Goal: Task Accomplishment & Management: Use online tool/utility

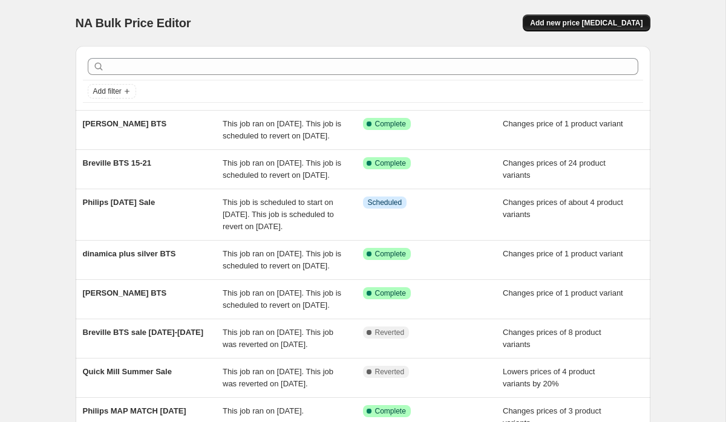
click at [598, 24] on span "Add new price [MEDICAL_DATA]" at bounding box center [586, 23] width 113 height 10
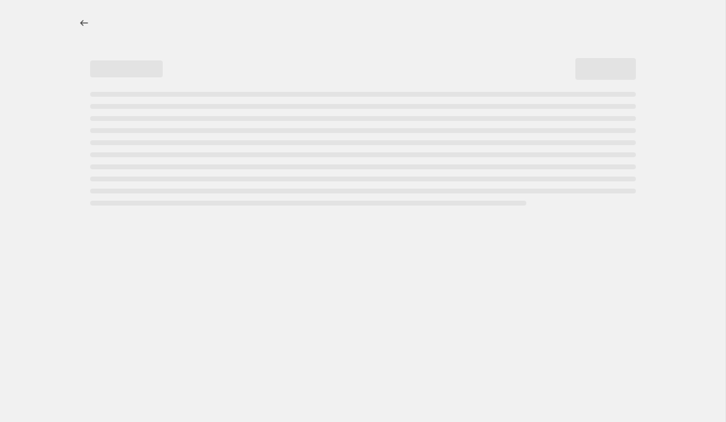
select select "percentage"
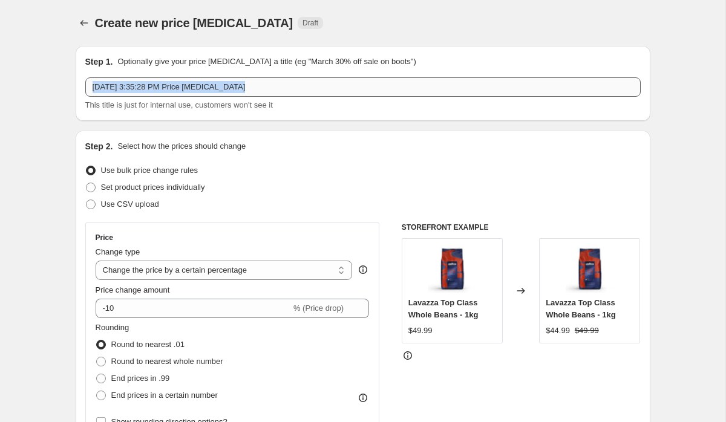
click at [250, 96] on div "[DATE] 3:35:28 PM Price [MEDICAL_DATA] This title is just for internal use, cus…" at bounding box center [362, 94] width 555 height 34
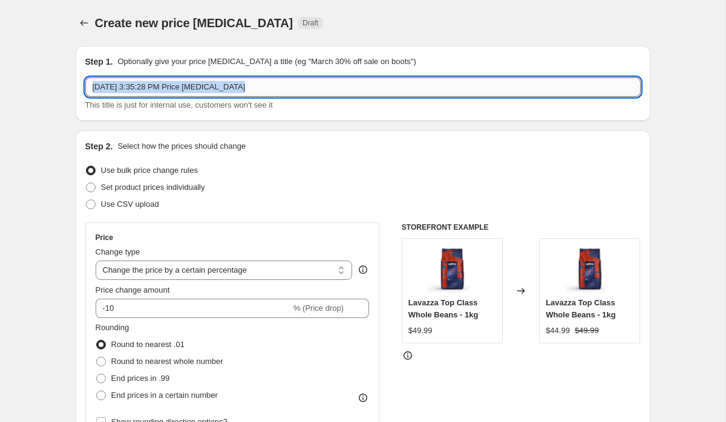
click at [250, 96] on input "[DATE] 3:35:28 PM Price [MEDICAL_DATA]" at bounding box center [362, 86] width 555 height 19
type input "Accessories Tostini and Essse"
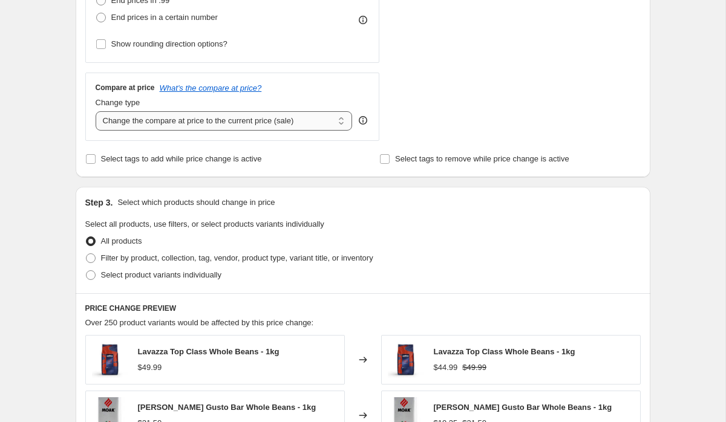
scroll to position [392, 0]
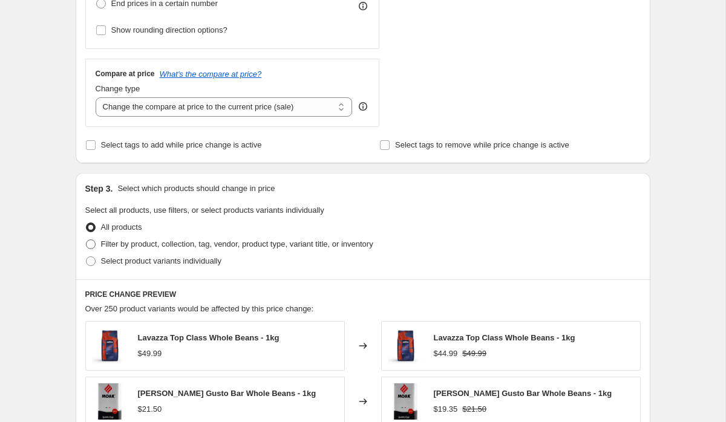
click at [177, 246] on span "Filter by product, collection, tag, vendor, product type, variant title, or inv…" at bounding box center [237, 244] width 272 height 9
click at [87, 240] on input "Filter by product, collection, tag, vendor, product type, variant title, or inv…" at bounding box center [86, 240] width 1 height 1
radio input "true"
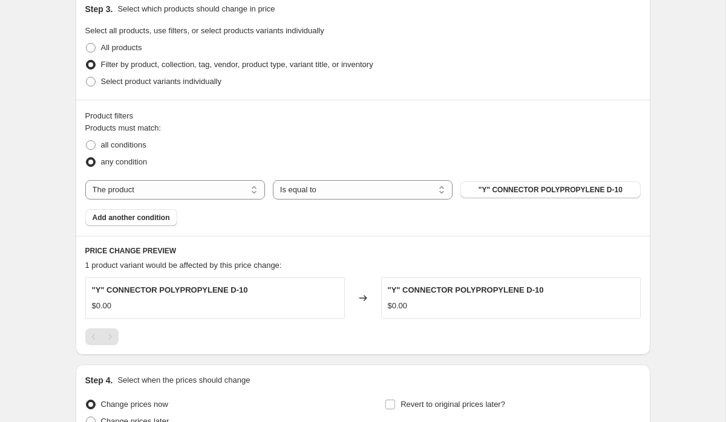
scroll to position [578, 0]
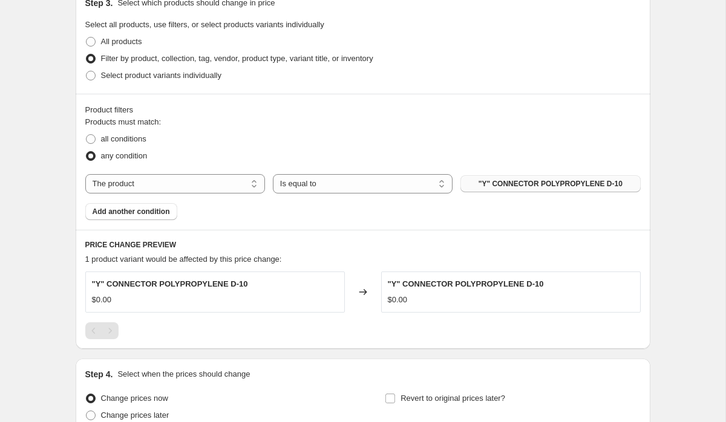
click at [583, 179] on span ""Y" CONNECTOR POLYPROPYLENE D-10" at bounding box center [551, 184] width 144 height 10
click at [489, 177] on button ""Y" CONNECTOR POLYPROPYLENE D-10" at bounding box center [550, 183] width 180 height 17
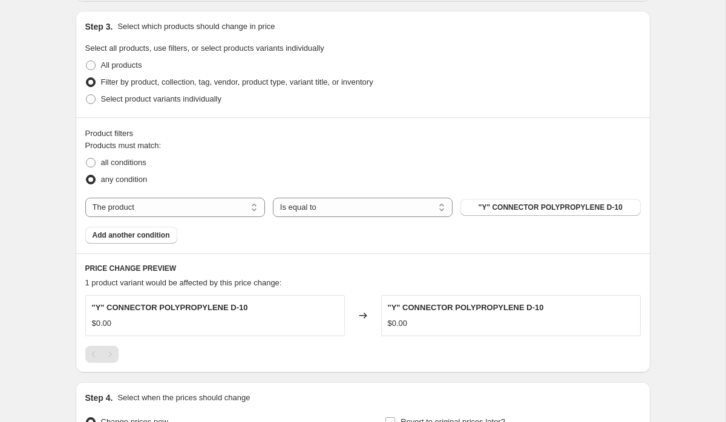
scroll to position [530, 0]
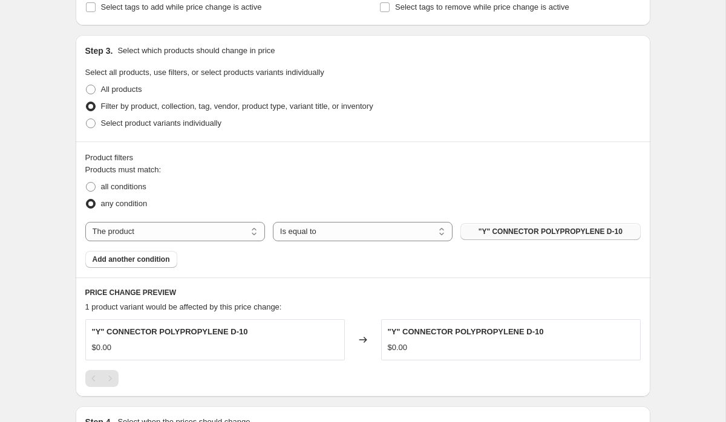
click at [557, 231] on span ""Y" CONNECTOR POLYPROPYLENE D-10" at bounding box center [551, 232] width 144 height 10
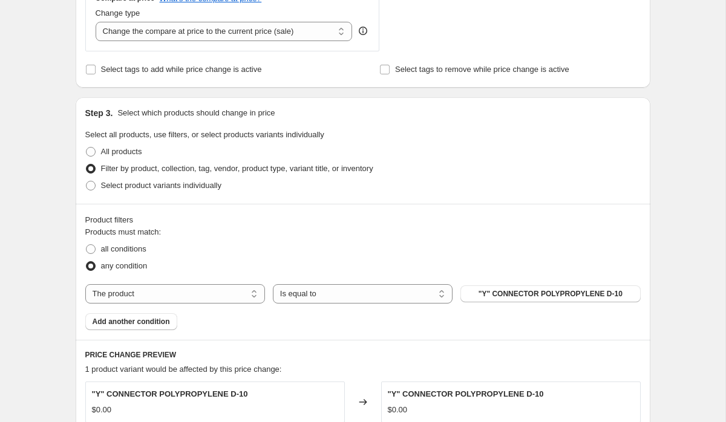
scroll to position [478, 0]
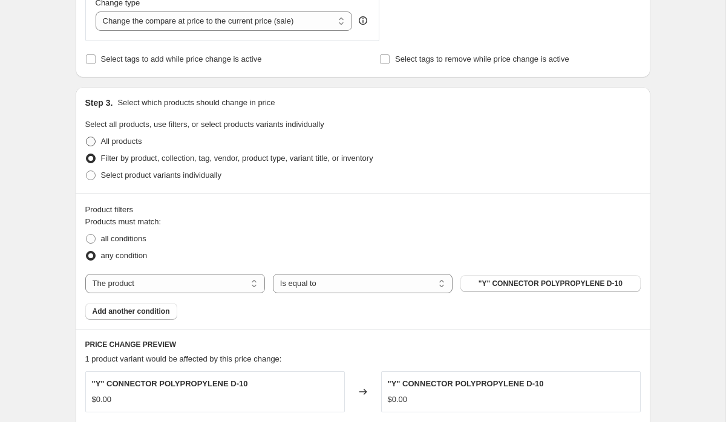
click at [124, 142] on span "All products" at bounding box center [121, 141] width 41 height 9
click at [87, 137] on input "All products" at bounding box center [86, 137] width 1 height 1
radio input "true"
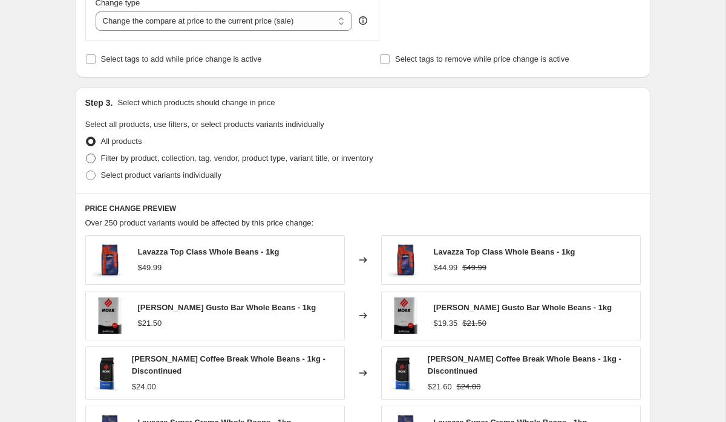
click at [139, 163] on span "Filter by product, collection, tag, vendor, product type, variant title, or inv…" at bounding box center [237, 158] width 272 height 12
click at [87, 154] on input "Filter by product, collection, tag, vendor, product type, variant title, or inv…" at bounding box center [86, 154] width 1 height 1
radio input "true"
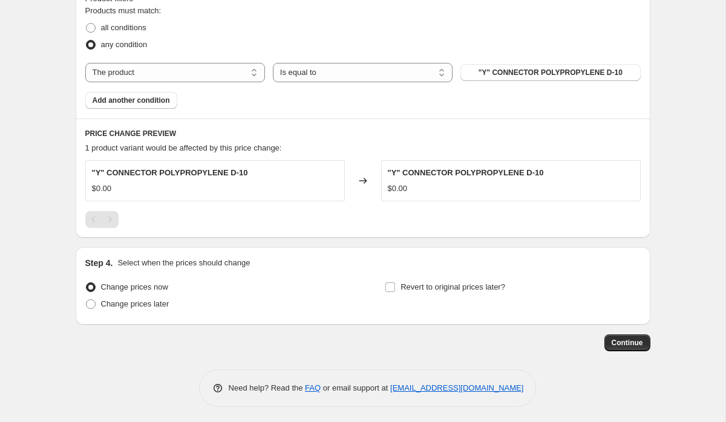
scroll to position [692, 0]
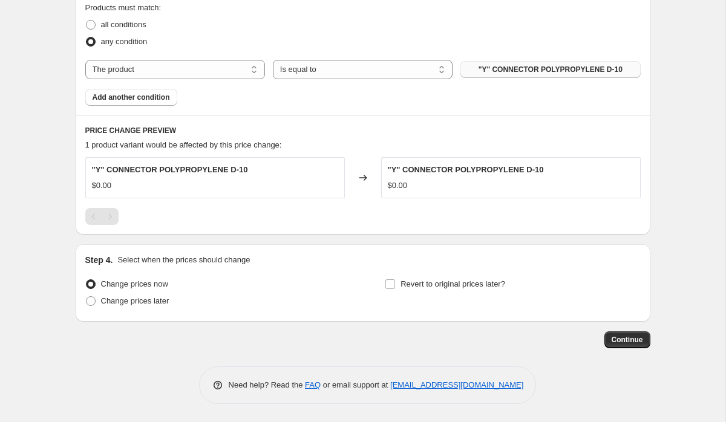
click at [564, 70] on span ""Y" CONNECTOR POLYPROPYLENE D-10" at bounding box center [551, 70] width 144 height 10
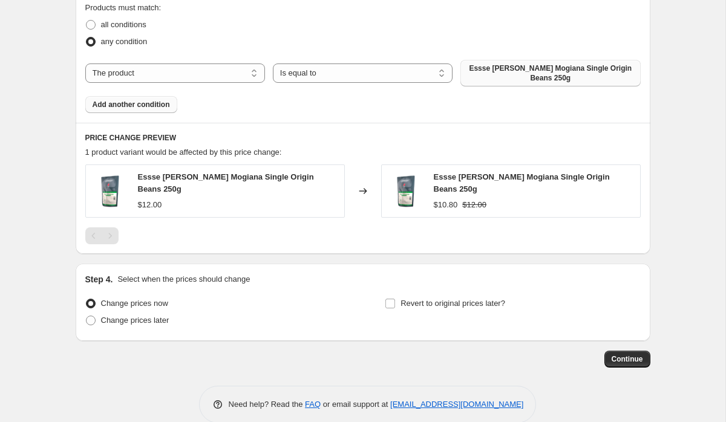
click at [111, 110] on button "Add another condition" at bounding box center [131, 104] width 92 height 17
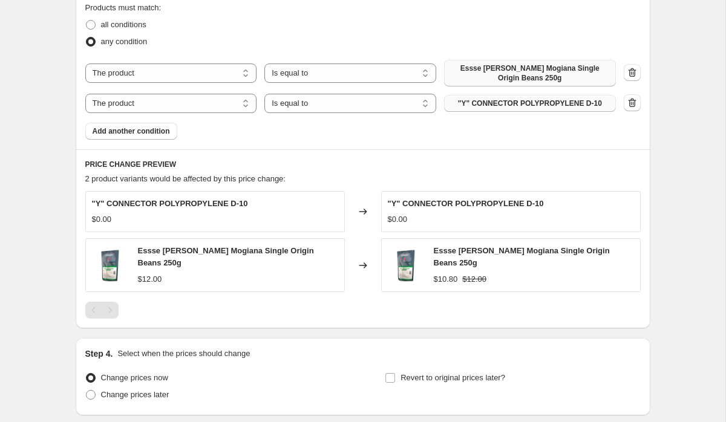
click at [517, 103] on span ""Y" CONNECTOR POLYPROPYLENE D-10" at bounding box center [530, 104] width 144 height 10
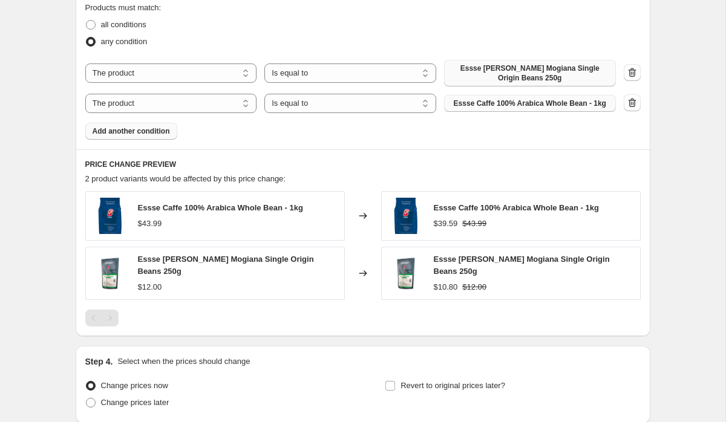
click at [134, 134] on span "Add another condition" at bounding box center [131, 131] width 77 height 10
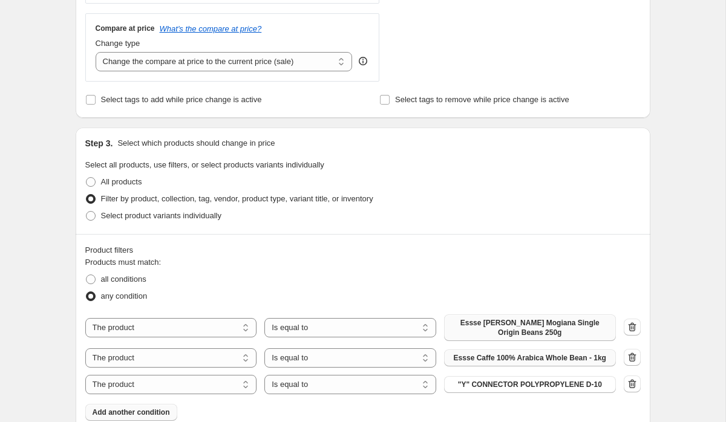
scroll to position [434, 0]
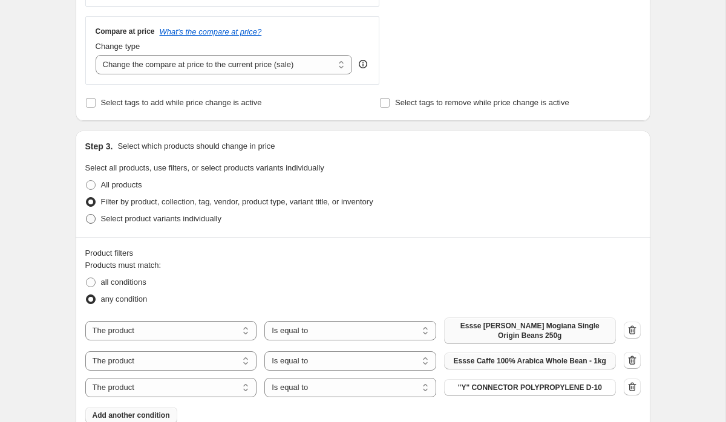
click at [121, 222] on span "Select product variants individually" at bounding box center [161, 218] width 120 height 9
click at [87, 215] on input "Select product variants individually" at bounding box center [86, 214] width 1 height 1
radio input "true"
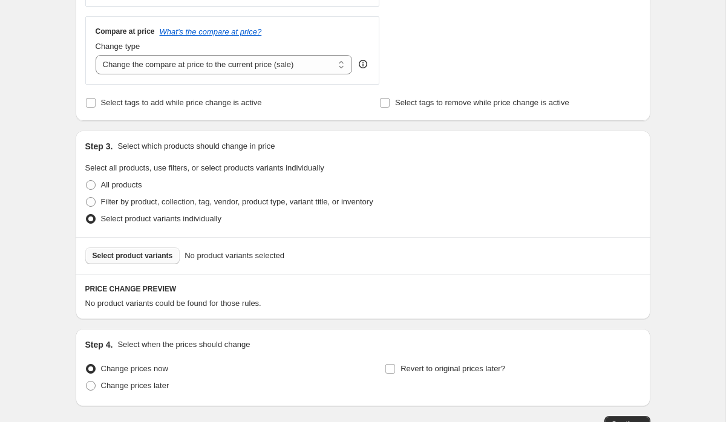
click at [132, 255] on span "Select product variants" at bounding box center [133, 256] width 80 height 10
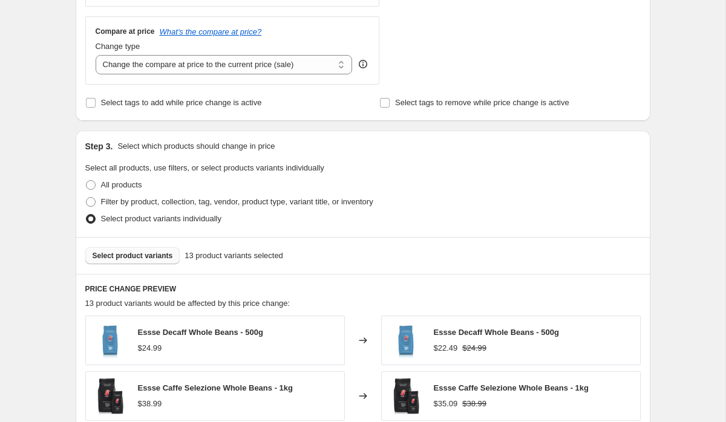
click at [140, 260] on span "Select product variants" at bounding box center [133, 256] width 80 height 10
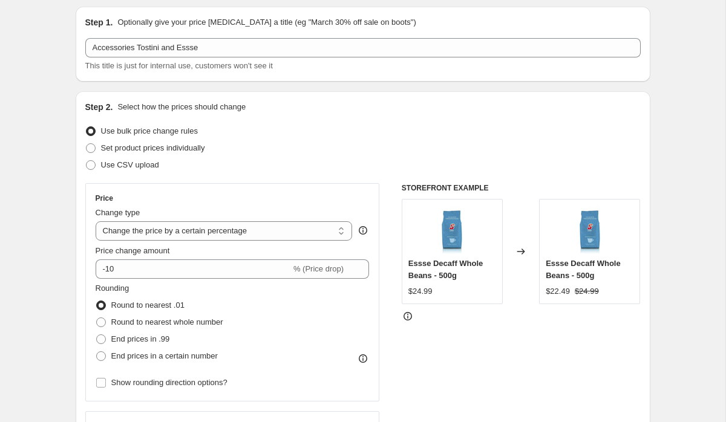
scroll to position [24, 0]
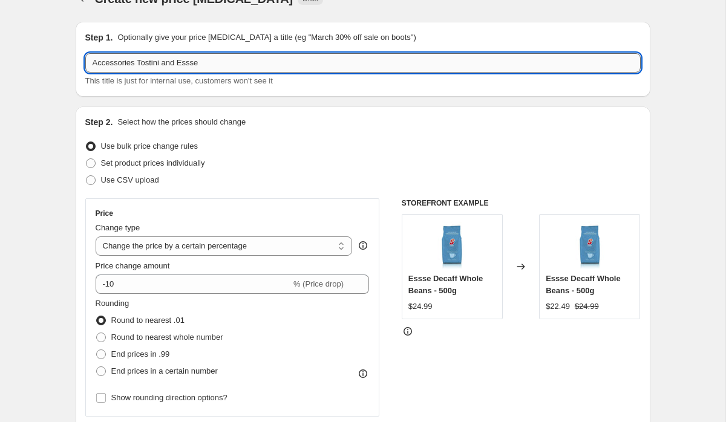
click at [118, 62] on input "Accessories Tostini and Essse" at bounding box center [362, 62] width 555 height 19
click at [162, 71] on input "Tostini and Essse" at bounding box center [362, 62] width 555 height 19
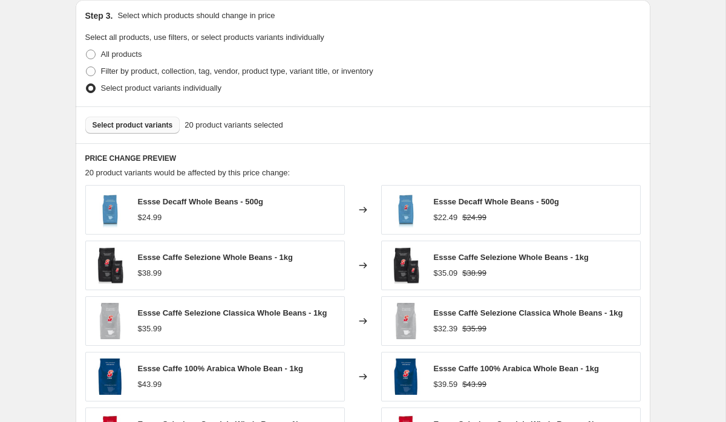
scroll to position [824, 0]
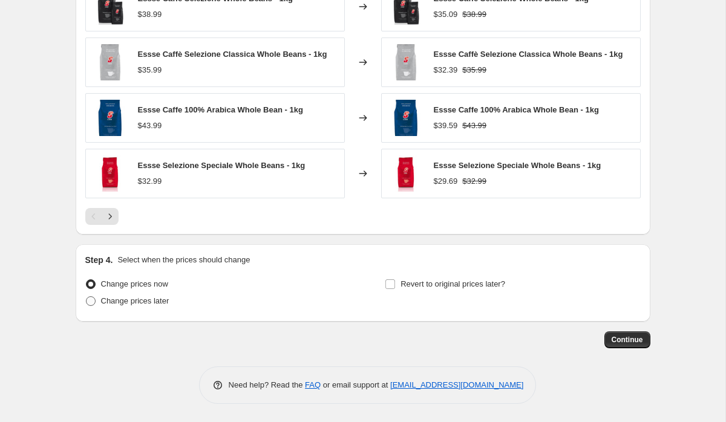
type input "Tostini and Essse sale"
click at [152, 301] on span "Change prices later" at bounding box center [135, 300] width 68 height 9
click at [87, 297] on input "Change prices later" at bounding box center [86, 296] width 1 height 1
radio input "true"
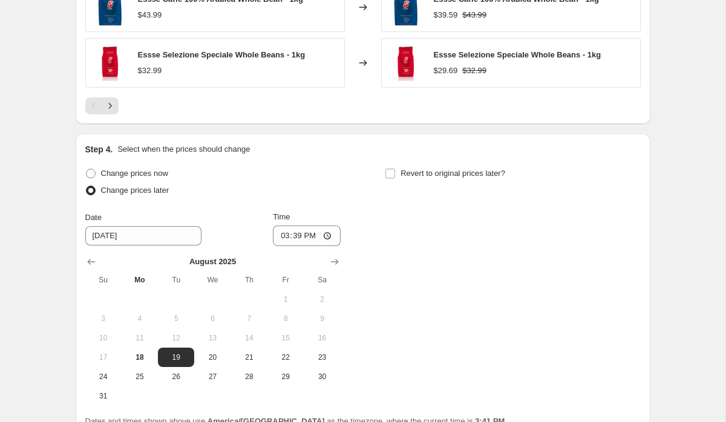
scroll to position [941, 0]
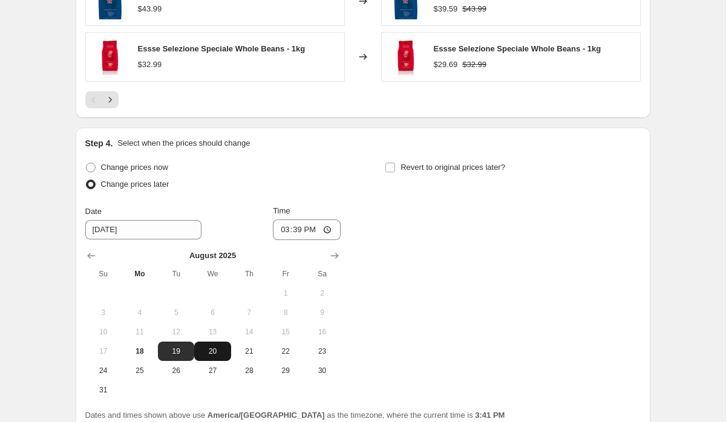
click at [209, 352] on span "20" at bounding box center [212, 352] width 27 height 10
type input "[DATE]"
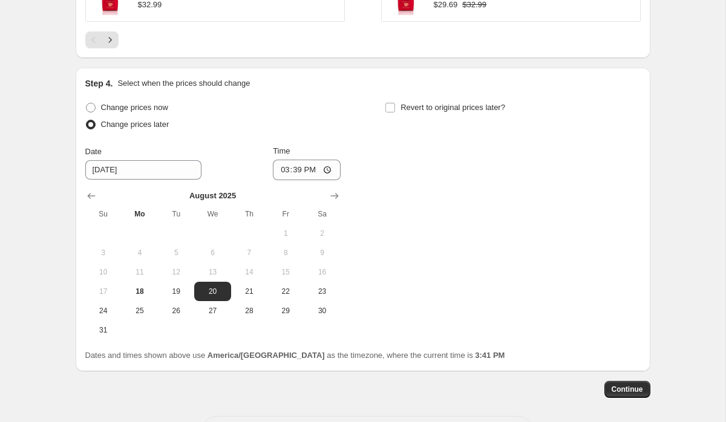
scroll to position [1011, 0]
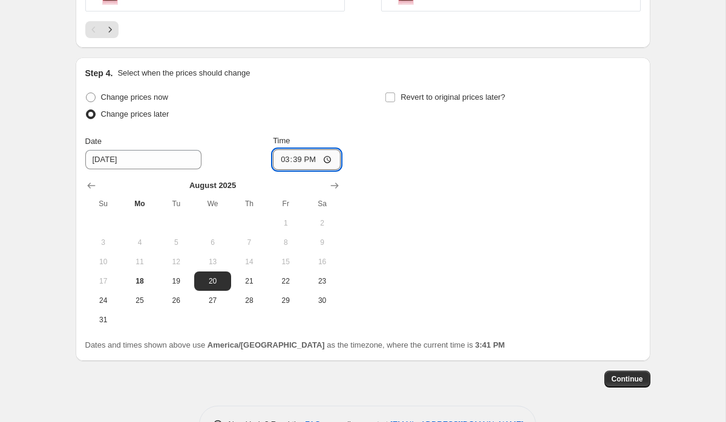
click at [278, 160] on input "15:39" at bounding box center [307, 159] width 68 height 21
click at [283, 161] on input "23:59" at bounding box center [307, 159] width 68 height 21
type input "00:01"
click at [448, 178] on div "Change prices now Change prices later Date [DATE] Time 00:[DATE] Mo Tu We Th Fr…" at bounding box center [362, 209] width 555 height 241
click at [417, 96] on span "Revert to original prices later?" at bounding box center [453, 97] width 105 height 9
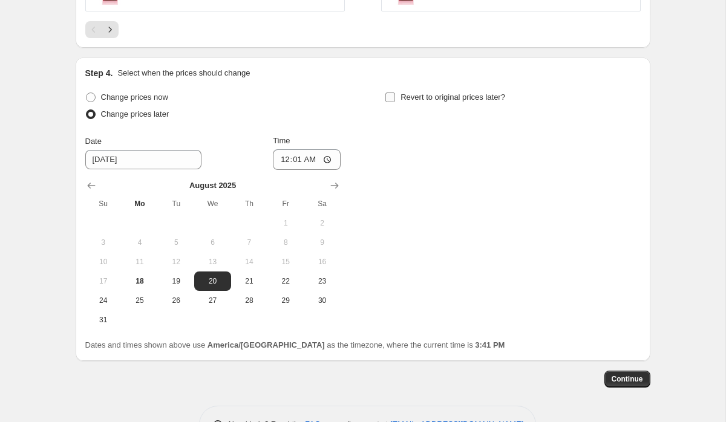
click at [395, 96] on input "Revert to original prices later?" at bounding box center [390, 98] width 10 height 10
checkbox input "true"
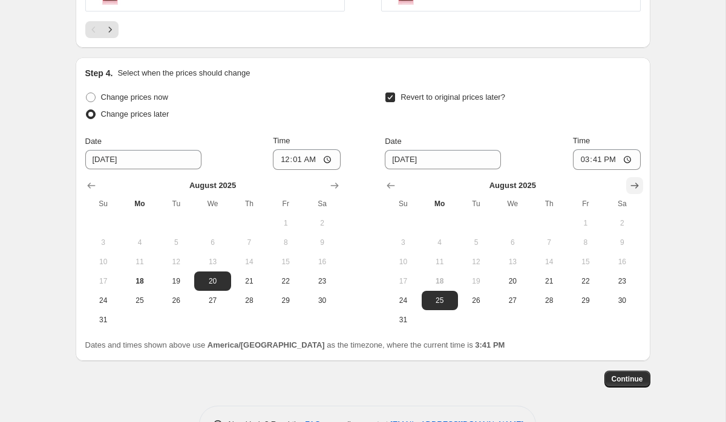
click at [631, 186] on icon "Show next month, September 2025" at bounding box center [635, 186] width 12 height 12
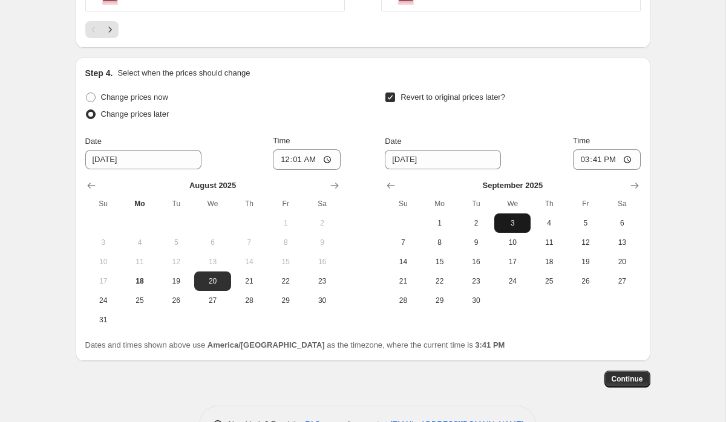
click at [513, 224] on span "3" at bounding box center [512, 223] width 27 height 10
type input "[DATE]"
click at [577, 159] on input "15:41" at bounding box center [607, 159] width 68 height 21
type input "23:59"
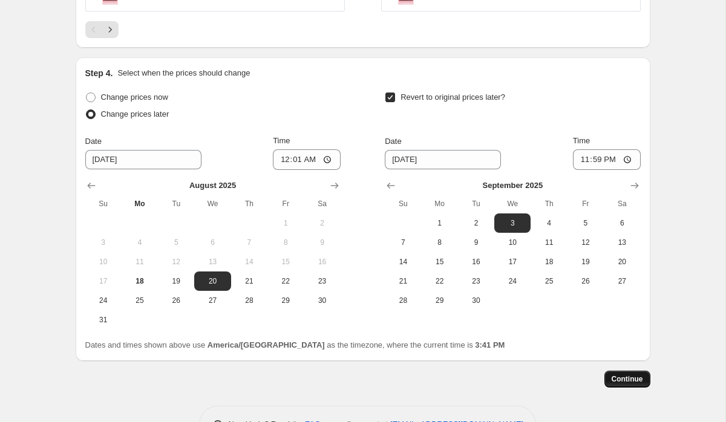
click at [618, 381] on span "Continue" at bounding box center [627, 379] width 31 height 10
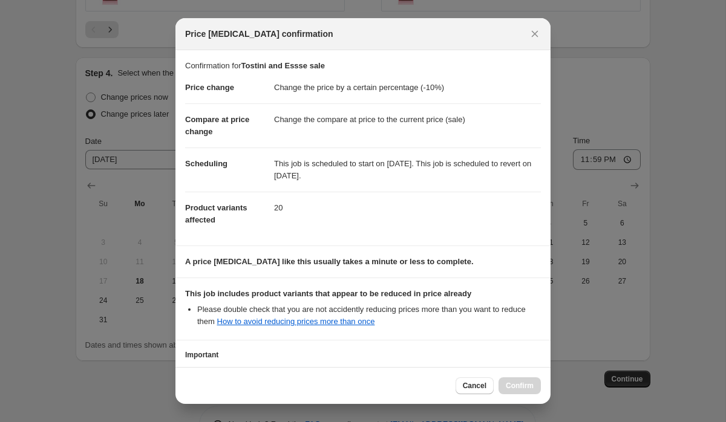
scroll to position [85, 0]
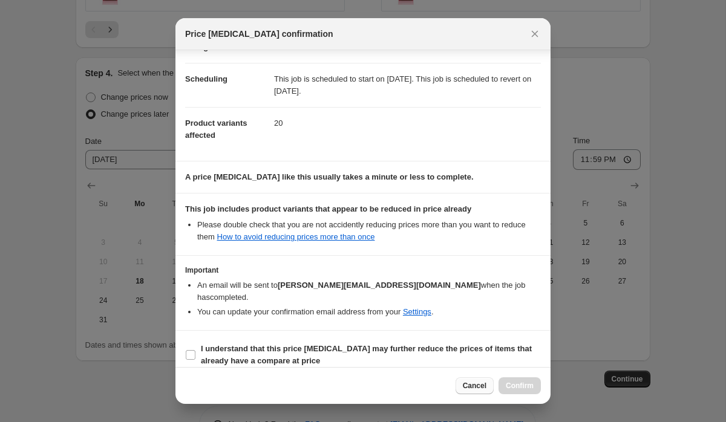
click at [471, 381] on button "Cancel" at bounding box center [475, 386] width 38 height 17
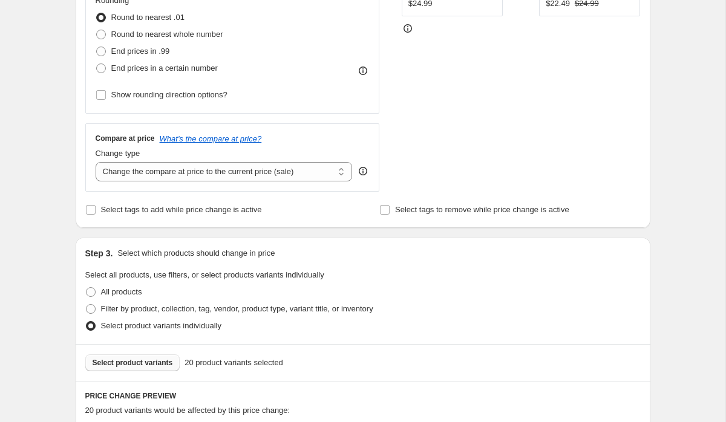
scroll to position [340, 0]
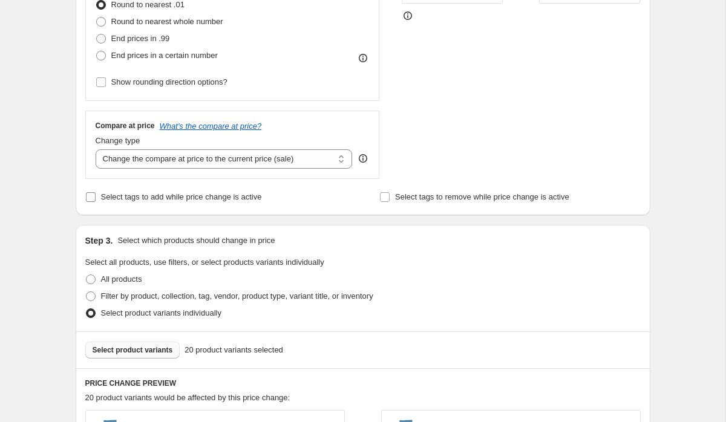
click at [182, 195] on span "Select tags to add while price change is active" at bounding box center [181, 196] width 161 height 9
click at [96, 195] on input "Select tags to add while price change is active" at bounding box center [91, 197] width 10 height 10
checkbox input "true"
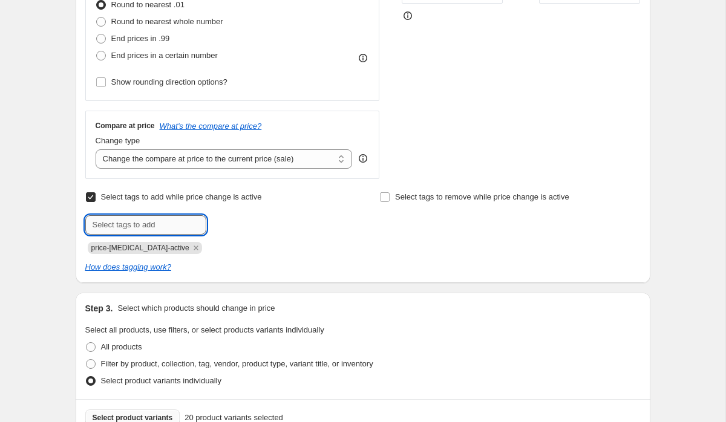
click at [145, 226] on input "text" at bounding box center [145, 224] width 121 height 19
type input "bts"
click at [235, 229] on button "Add bts" at bounding box center [230, 223] width 42 height 17
click at [413, 186] on div "Step 2. Select how the prices should change Use bulk price change rules Set pro…" at bounding box center [362, 36] width 555 height 473
click at [411, 197] on span "Select tags to remove while price change is active" at bounding box center [482, 196] width 174 height 9
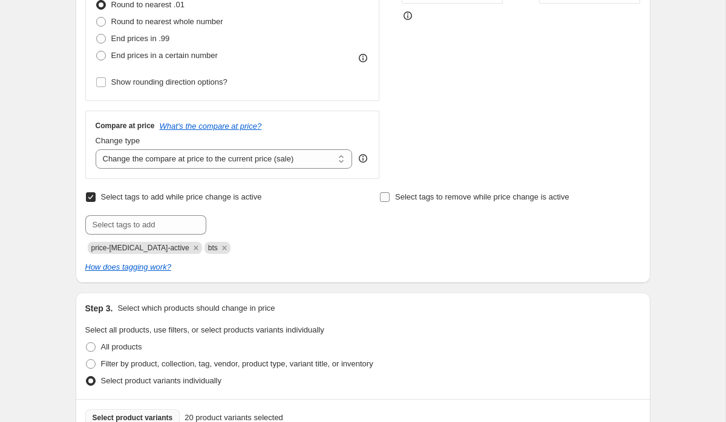
click at [390, 197] on input "Select tags to remove while price change is active" at bounding box center [385, 197] width 10 height 10
checkbox input "true"
click at [413, 232] on input "text" at bounding box center [439, 224] width 121 height 19
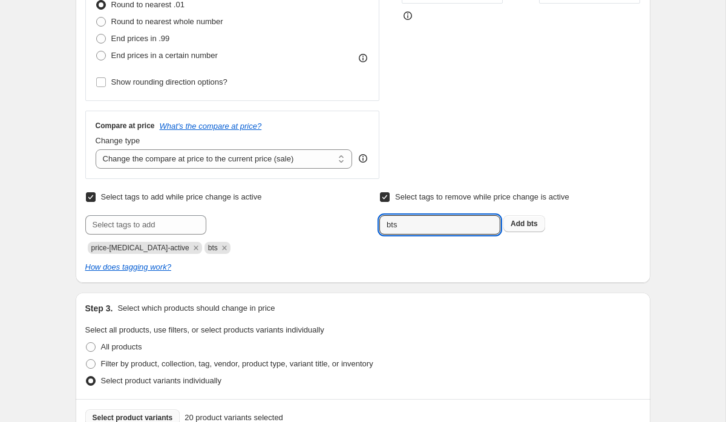
type input "bts"
click at [523, 221] on b "Add" at bounding box center [518, 224] width 14 height 8
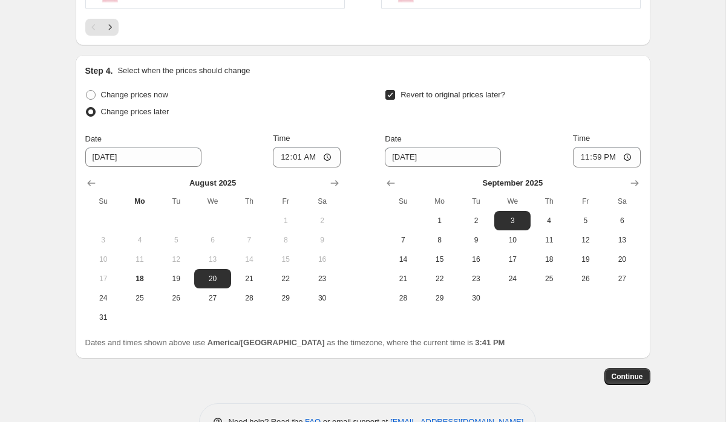
scroll to position [1118, 0]
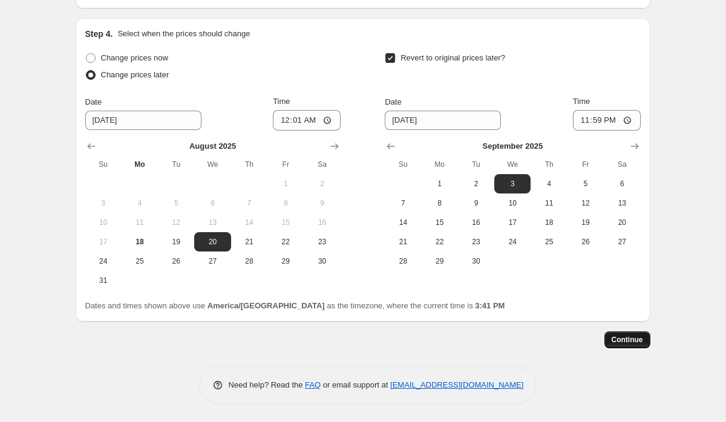
click at [633, 341] on span "Continue" at bounding box center [627, 340] width 31 height 10
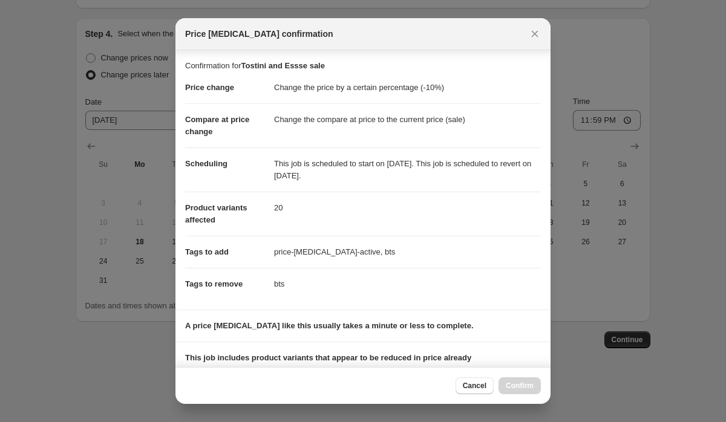
scroll to position [149, 0]
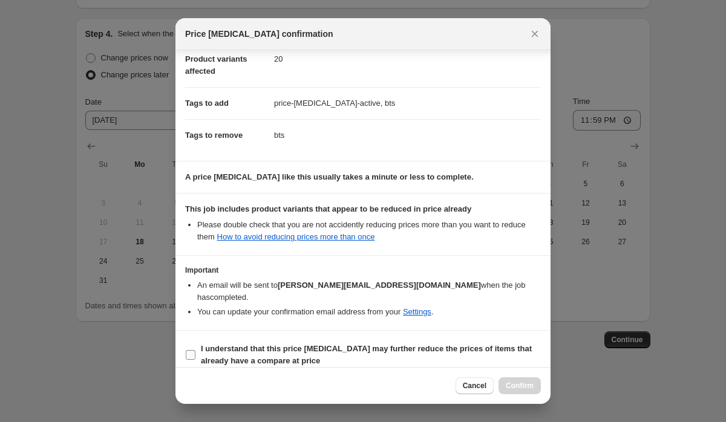
click at [189, 350] on input "I understand that this price [MEDICAL_DATA] may further reduce the prices of it…" at bounding box center [191, 355] width 10 height 10
checkbox input "true"
click at [517, 388] on span "Confirm" at bounding box center [520, 386] width 28 height 10
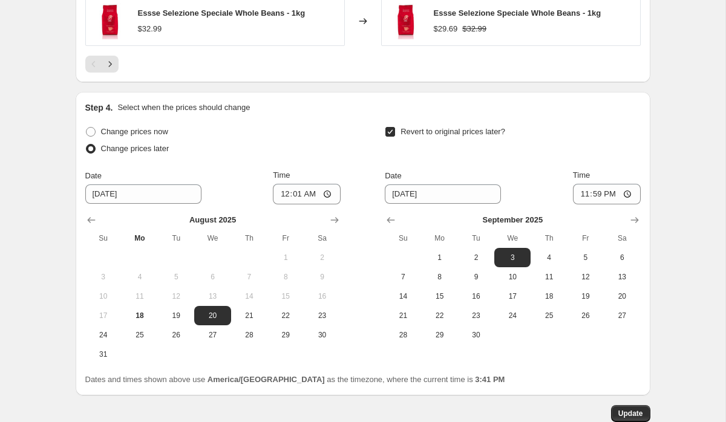
click at [606, 411] on div "Update" at bounding box center [363, 413] width 575 height 17
click at [617, 412] on button "Update" at bounding box center [630, 413] width 39 height 17
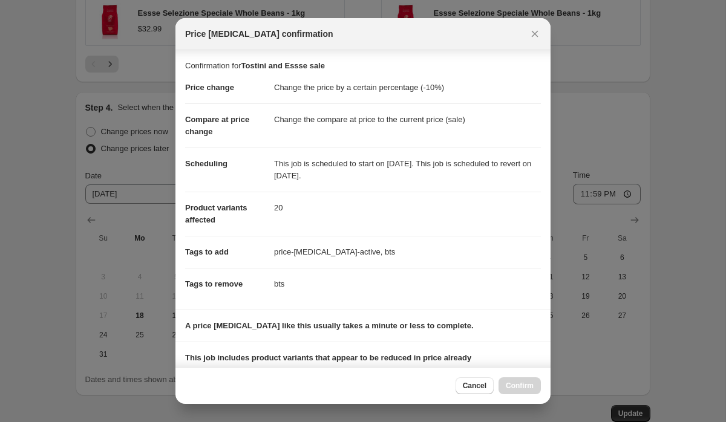
scroll to position [149, 0]
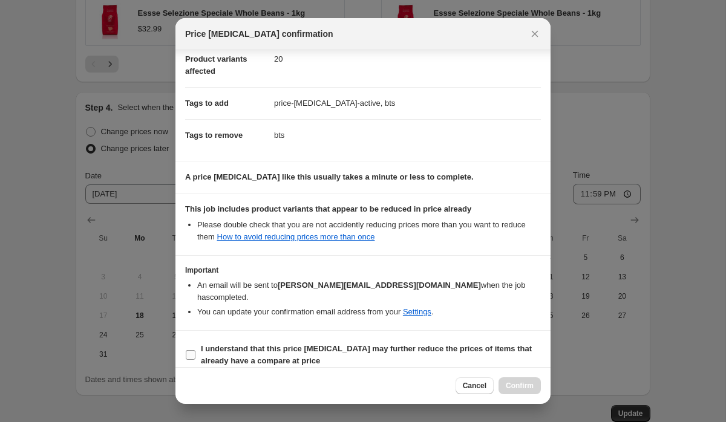
click at [235, 350] on b "I understand that this price [MEDICAL_DATA] may further reduce the prices of it…" at bounding box center [366, 354] width 331 height 21
click at [195, 350] on input "I understand that this price [MEDICAL_DATA] may further reduce the prices of it…" at bounding box center [191, 355] width 10 height 10
checkbox input "true"
click at [517, 385] on span "Confirm" at bounding box center [520, 386] width 28 height 10
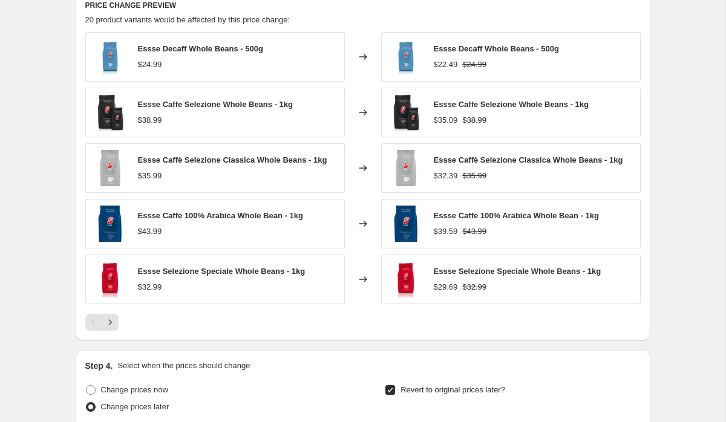
scroll to position [1192, 0]
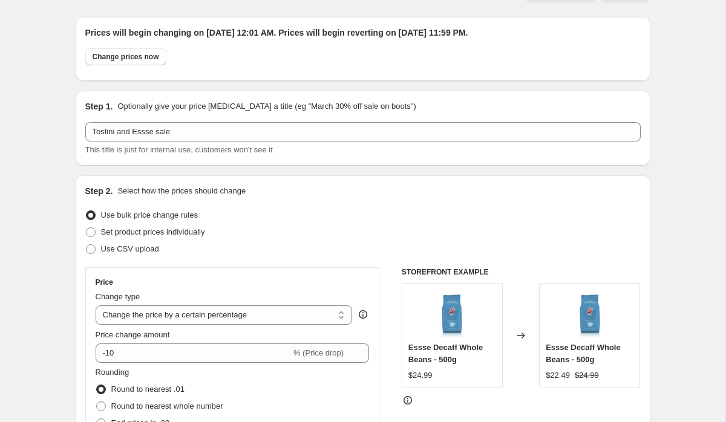
scroll to position [0, 0]
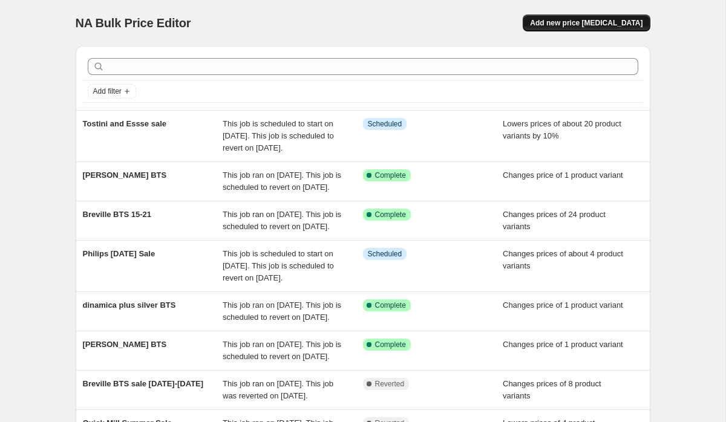
click at [623, 22] on span "Add new price [MEDICAL_DATA]" at bounding box center [586, 23] width 113 height 10
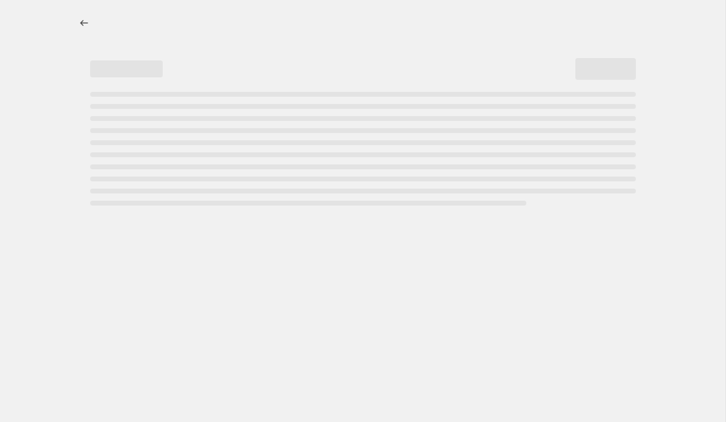
select select "percentage"
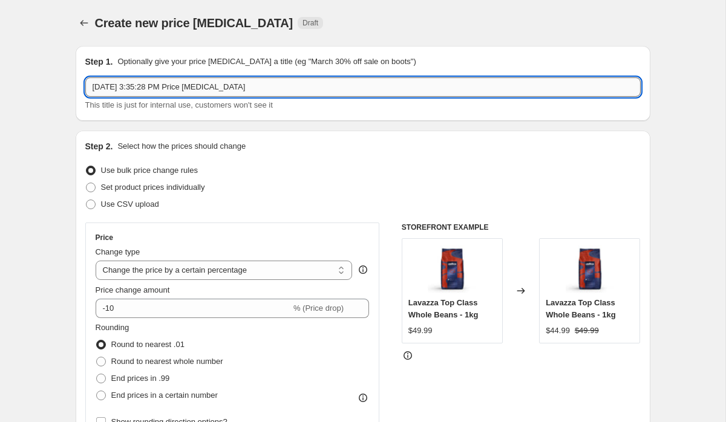
click at [273, 81] on input "[DATE] 3:35:28 PM Price [MEDICAL_DATA]" at bounding box center [362, 86] width 555 height 19
type input "Accessories Sale"
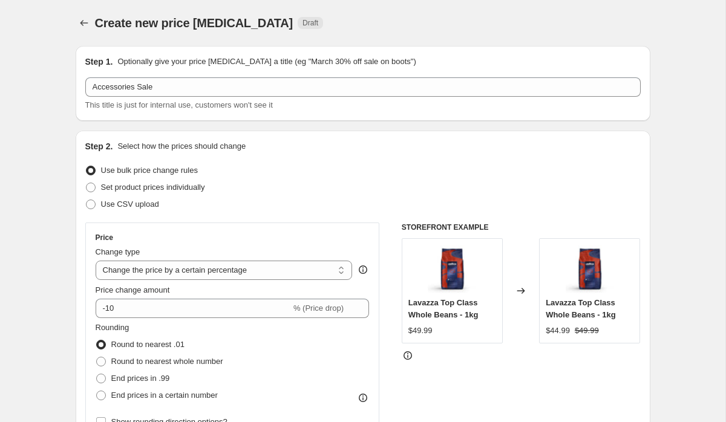
click at [299, 165] on div "Use bulk price change rules" at bounding box center [362, 170] width 555 height 17
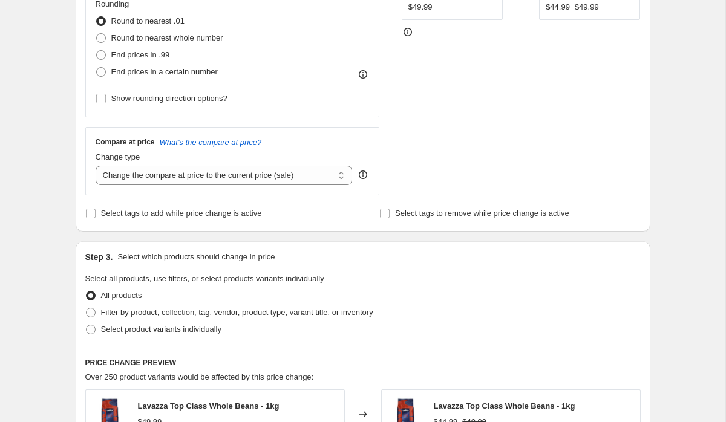
scroll to position [327, 0]
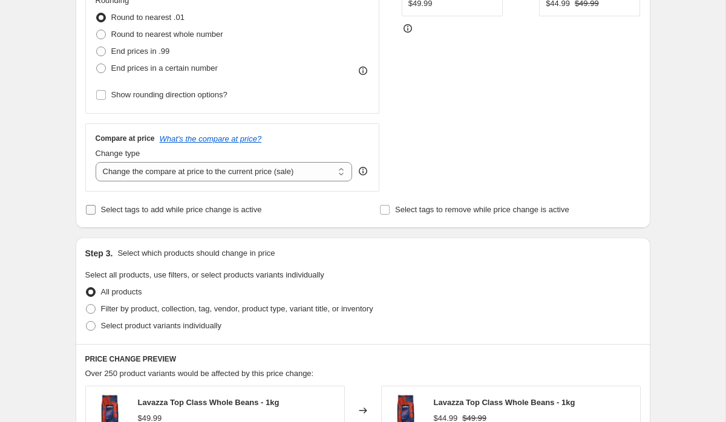
click at [197, 213] on span "Select tags to add while price change is active" at bounding box center [181, 209] width 161 height 9
click at [96, 213] on input "Select tags to add while price change is active" at bounding box center [91, 210] width 10 height 10
checkbox input "true"
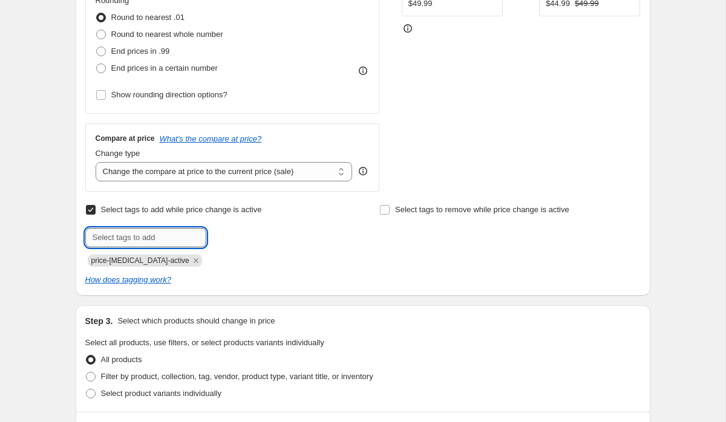
click at [166, 238] on input "text" at bounding box center [145, 237] width 121 height 19
type input "bts"
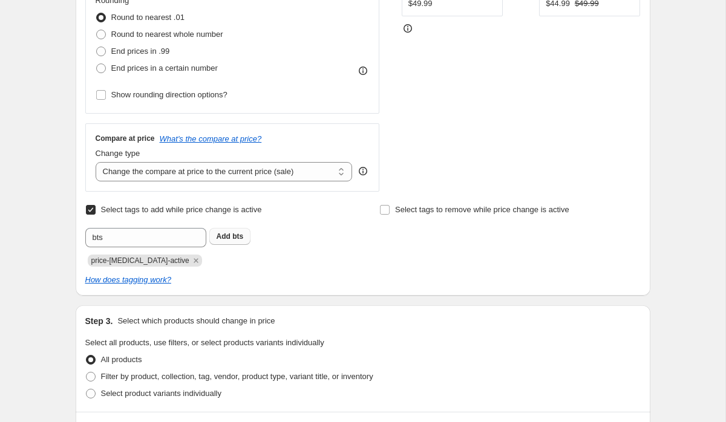
click at [232, 239] on span "Add bts" at bounding box center [230, 237] width 27 height 10
click at [391, 210] on label "Select tags to remove while price change is active" at bounding box center [474, 209] width 190 height 17
click at [390, 210] on input "Select tags to remove while price change is active" at bounding box center [385, 210] width 10 height 10
checkbox input "true"
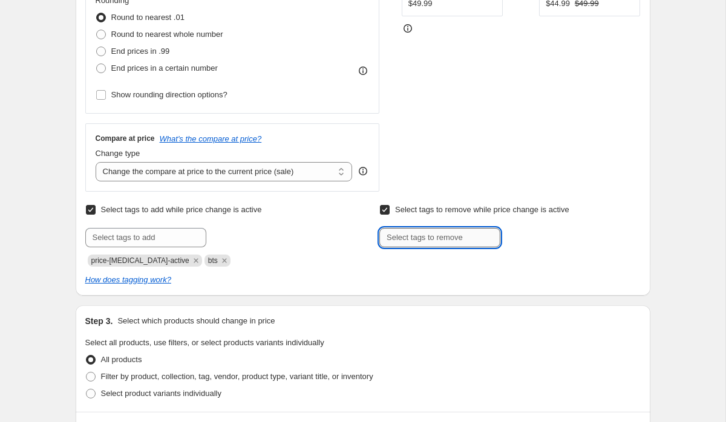
click at [394, 241] on input "text" at bounding box center [439, 237] width 121 height 19
type input "bts"
click at [522, 233] on b "Add" at bounding box center [518, 236] width 14 height 8
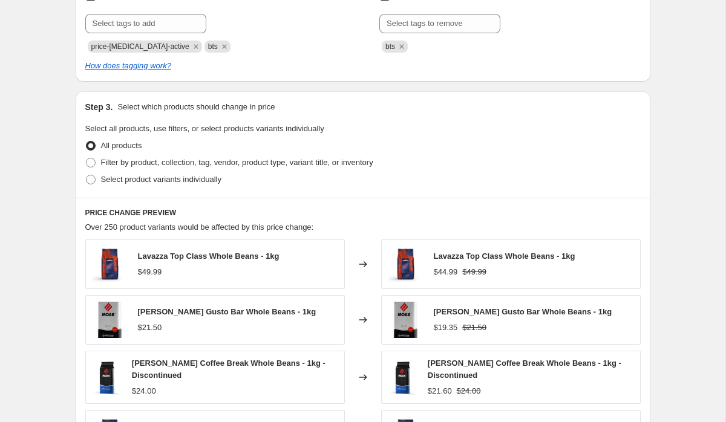
scroll to position [544, 0]
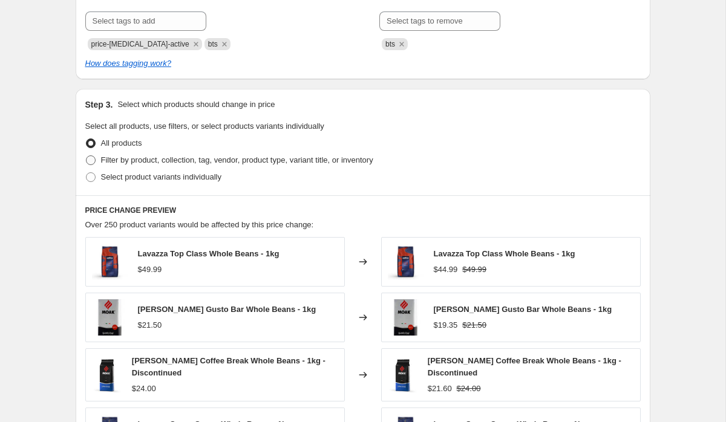
click at [229, 159] on span "Filter by product, collection, tag, vendor, product type, variant title, or inv…" at bounding box center [237, 159] width 272 height 9
click at [87, 156] on input "Filter by product, collection, tag, vendor, product type, variant title, or inv…" at bounding box center [86, 155] width 1 height 1
radio input "true"
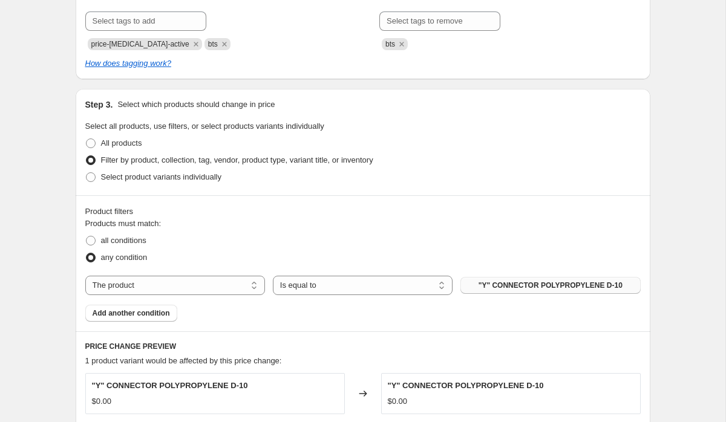
click at [553, 283] on span ""Y" CONNECTOR POLYPROPYLENE D-10" at bounding box center [551, 286] width 144 height 10
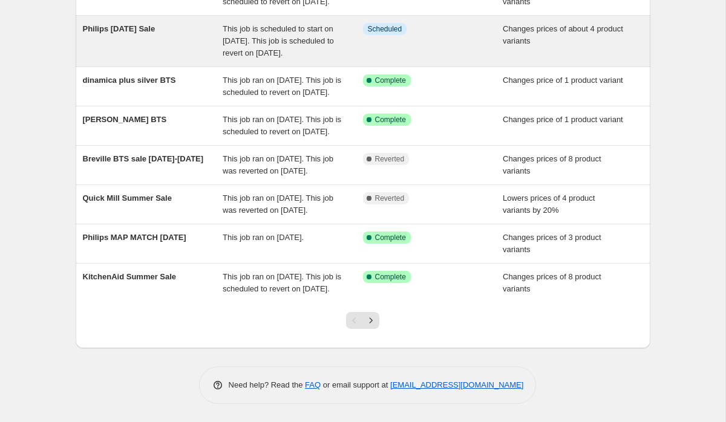
scroll to position [334, 0]
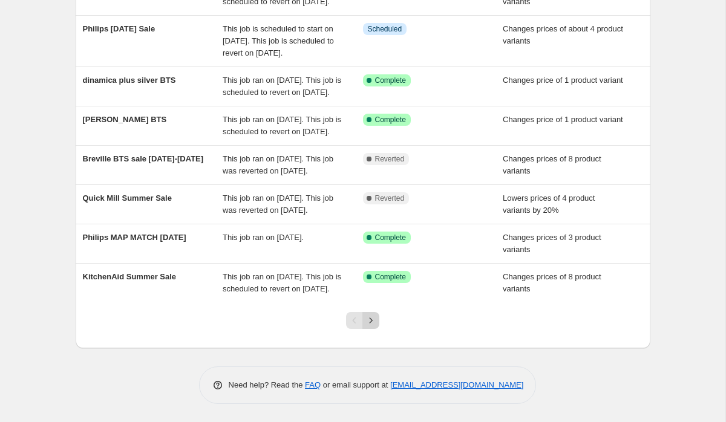
click at [377, 320] on button "Next" at bounding box center [370, 320] width 17 height 17
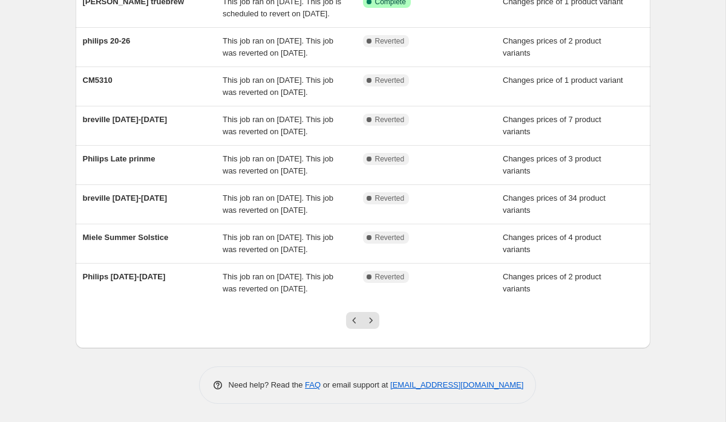
scroll to position [322, 0]
click at [377, 320] on button "Next" at bounding box center [370, 320] width 17 height 17
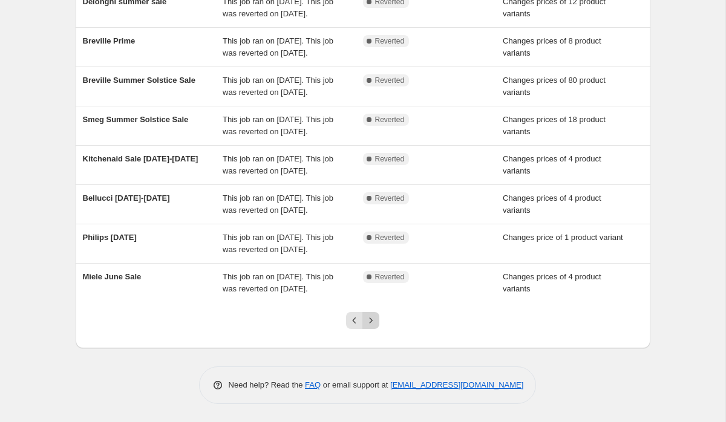
click at [370, 322] on icon "Next" at bounding box center [371, 320] width 3 height 5
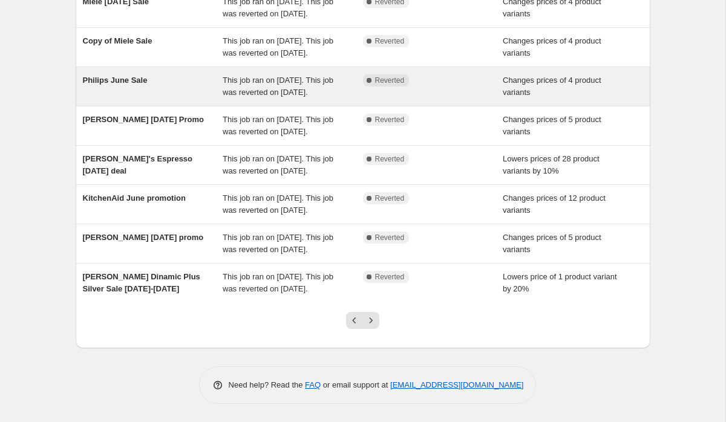
scroll to position [267, 0]
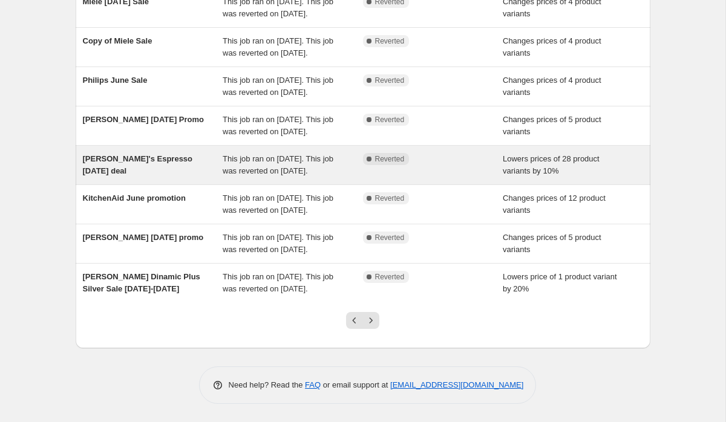
click at [173, 167] on span "[PERSON_NAME]'s Espresso [DATE] deal" at bounding box center [138, 164] width 110 height 21
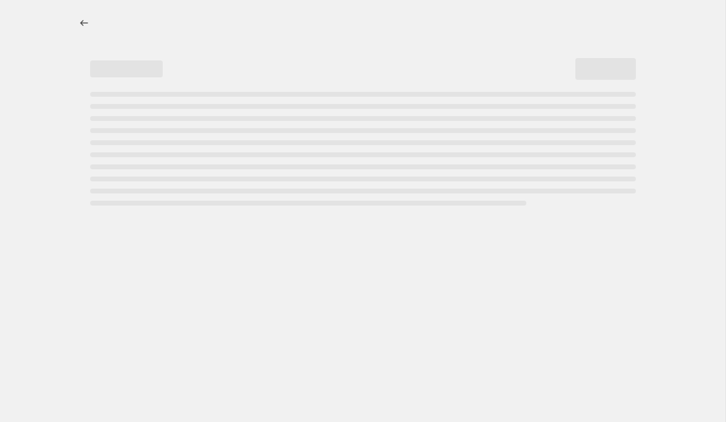
select select "percentage"
select select "collection"
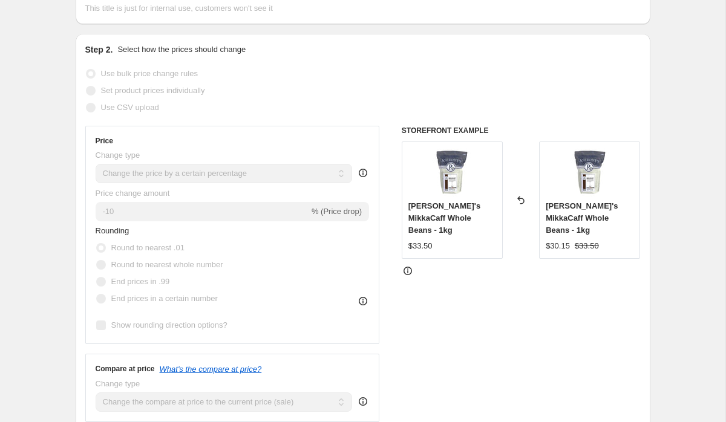
scroll to position [180, 0]
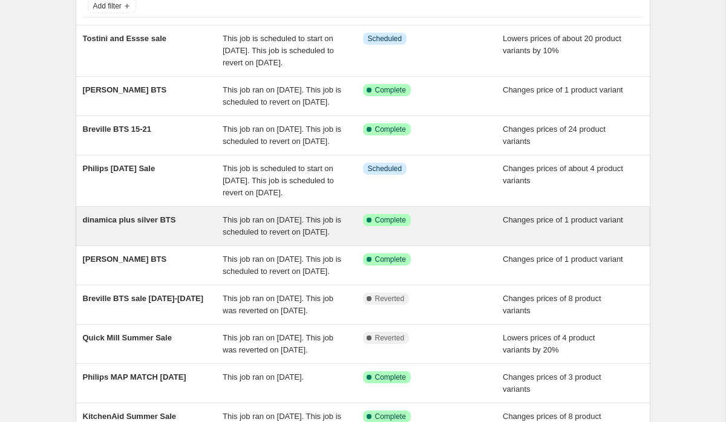
scroll to position [334, 0]
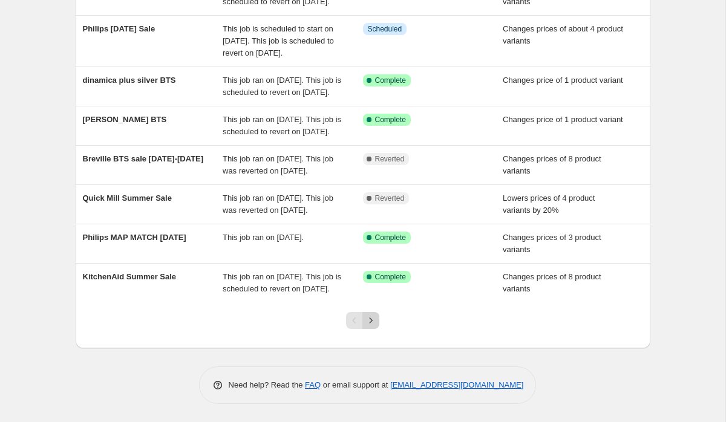
click at [368, 319] on icon "Next" at bounding box center [371, 321] width 12 height 12
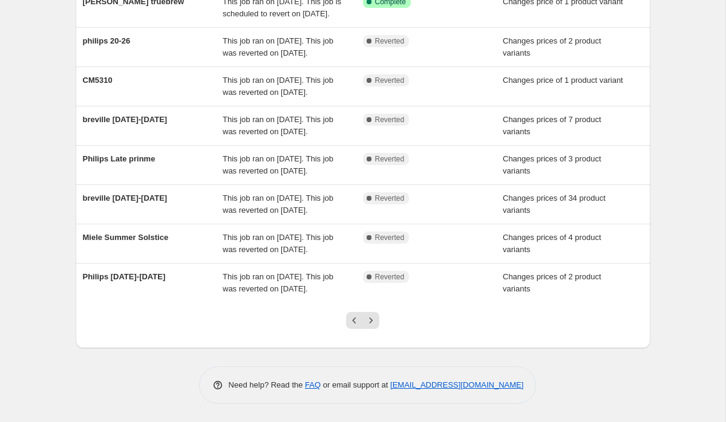
scroll to position [322, 0]
click at [368, 320] on icon "Next" at bounding box center [371, 321] width 12 height 12
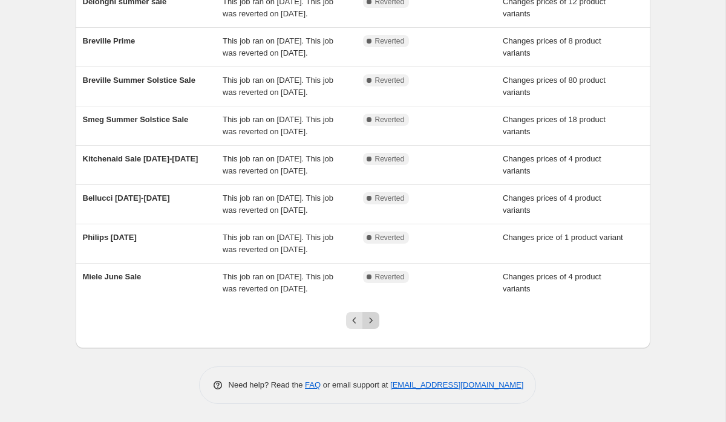
click at [373, 319] on icon "Next" at bounding box center [371, 321] width 12 height 12
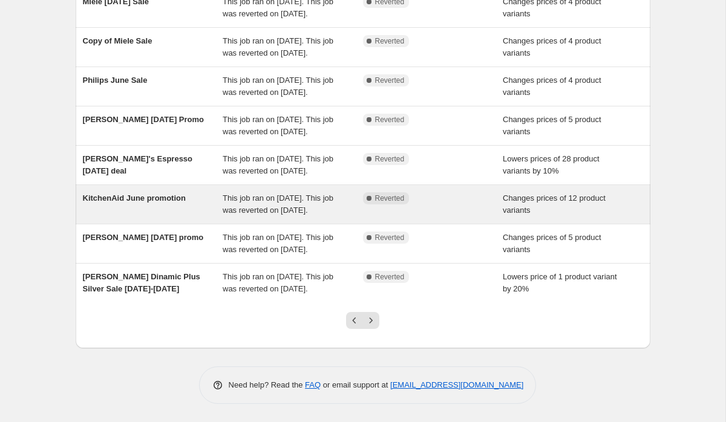
scroll to position [315, 0]
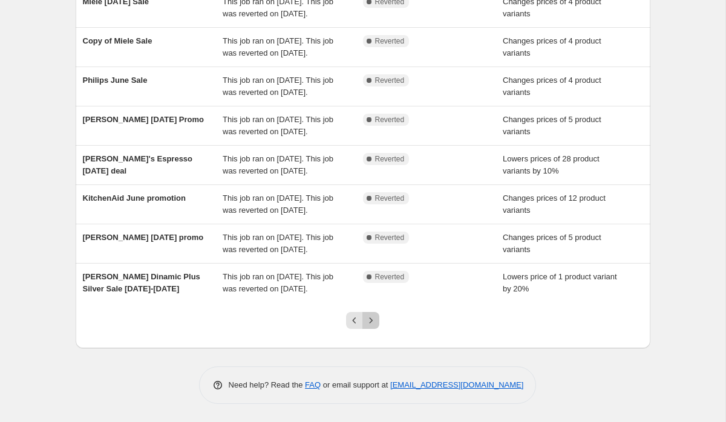
click at [368, 327] on icon "Next" at bounding box center [371, 321] width 12 height 12
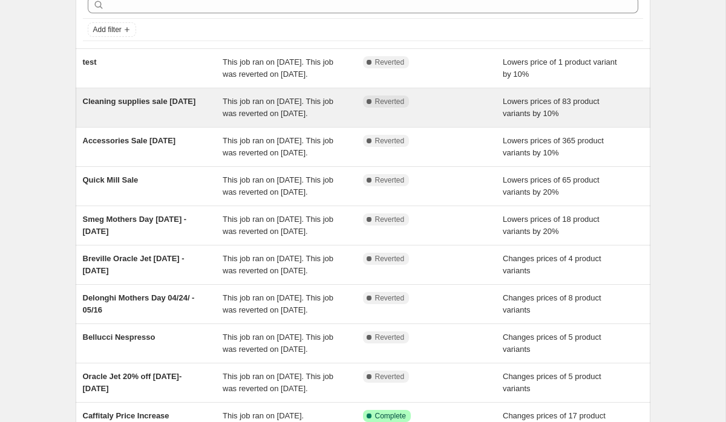
scroll to position [61, 0]
click at [157, 106] on span "Cleaning supplies sale [DATE]" at bounding box center [139, 101] width 113 height 9
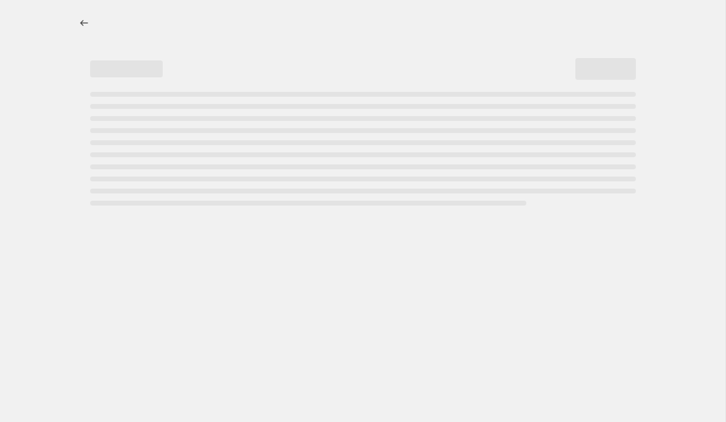
select select "percentage"
select select "product_type"
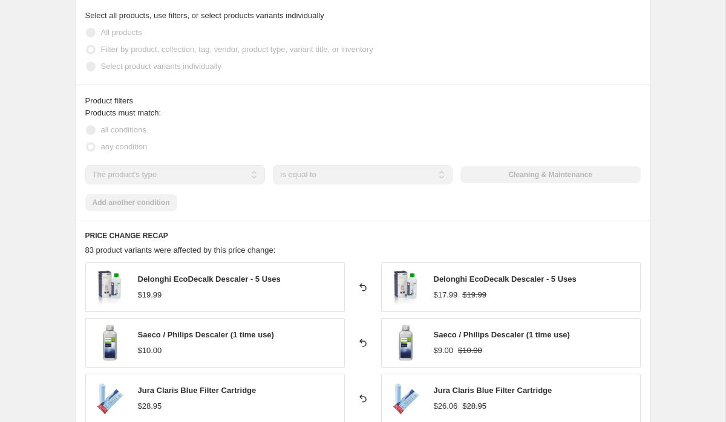
scroll to position [668, 0]
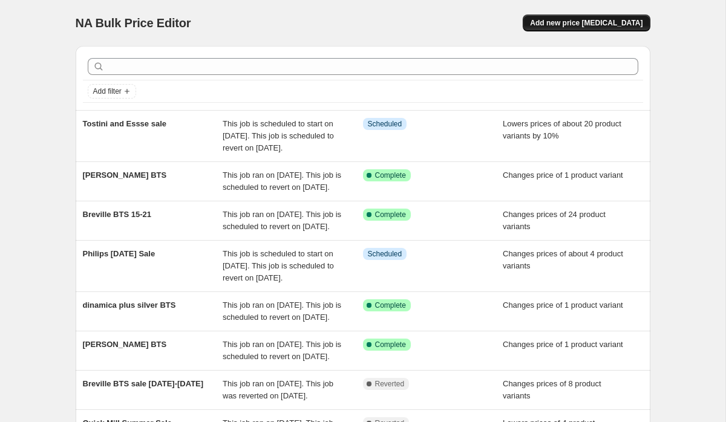
click at [597, 30] on button "Add new price [MEDICAL_DATA]" at bounding box center [586, 23] width 127 height 17
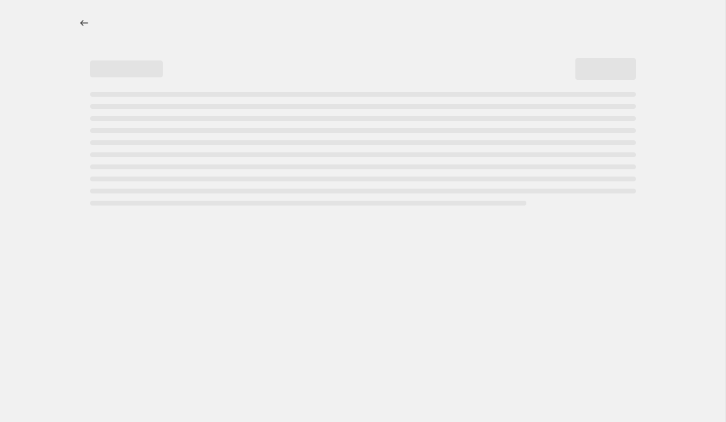
select select "percentage"
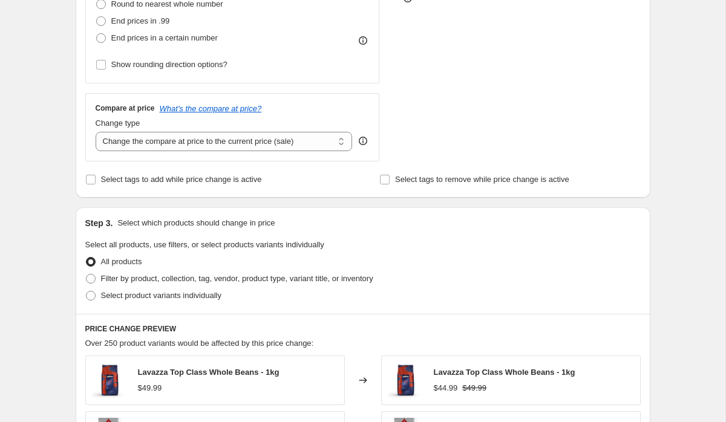
scroll to position [393, 0]
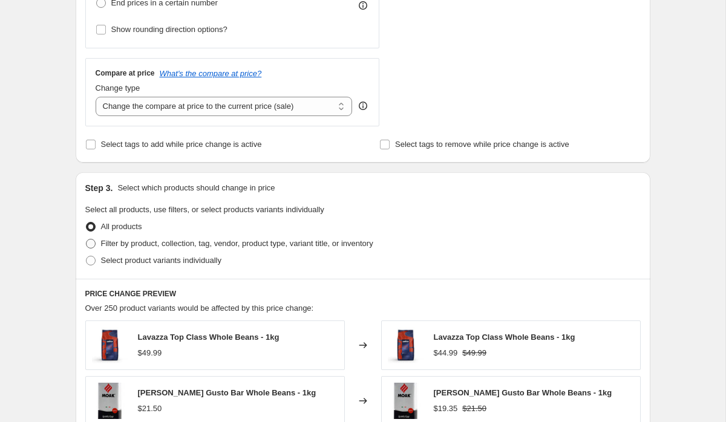
click at [209, 244] on span "Filter by product, collection, tag, vendor, product type, variant title, or inv…" at bounding box center [237, 243] width 272 height 9
click at [87, 240] on input "Filter by product, collection, tag, vendor, product type, variant title, or inv…" at bounding box center [86, 239] width 1 height 1
radio input "true"
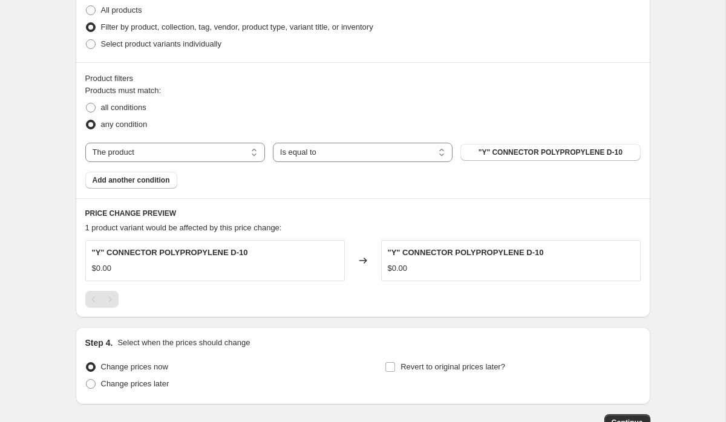
scroll to position [618, 0]
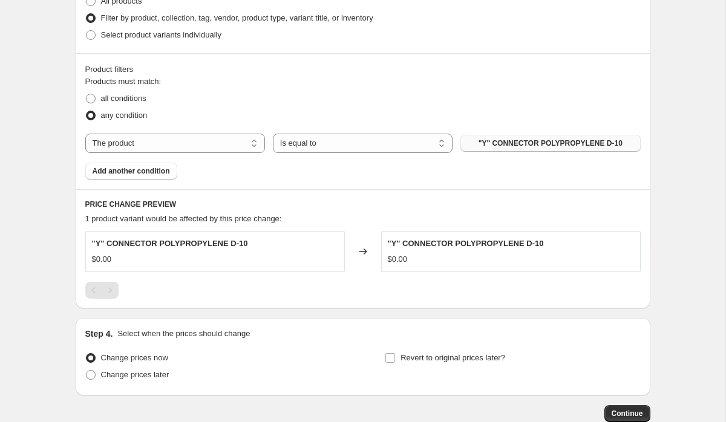
click at [540, 146] on span ""Y" CONNECTOR POLYPROPYLENE D-10" at bounding box center [551, 144] width 144 height 10
click at [141, 99] on span "all conditions" at bounding box center [123, 98] width 45 height 9
click at [87, 94] on input "all conditions" at bounding box center [86, 94] width 1 height 1
radio input "true"
click at [502, 134] on div "The product The product's collection The product's tag The product's vendor The…" at bounding box center [362, 143] width 555 height 19
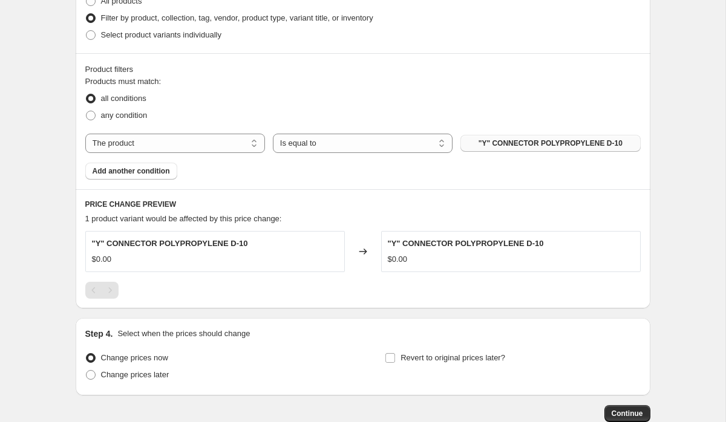
click at [502, 142] on span ""Y" CONNECTOR POLYPROPYLENE D-10" at bounding box center [551, 144] width 144 height 10
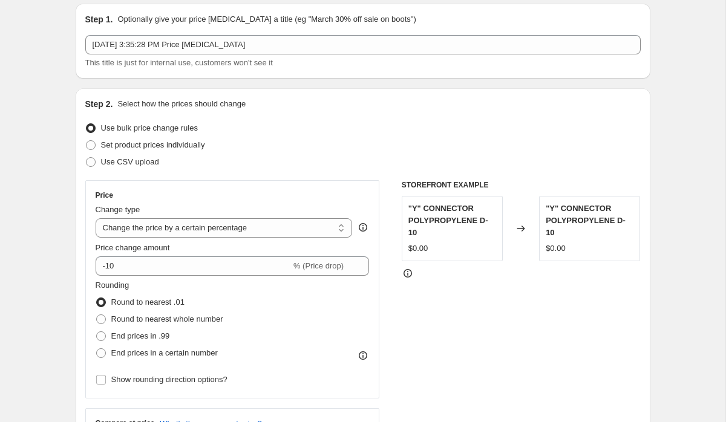
scroll to position [0, 0]
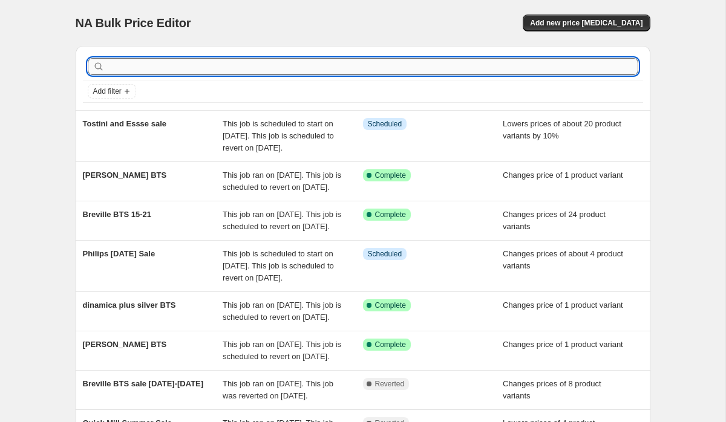
click at [223, 61] on input "text" at bounding box center [372, 66] width 531 height 17
type input "accessorie"
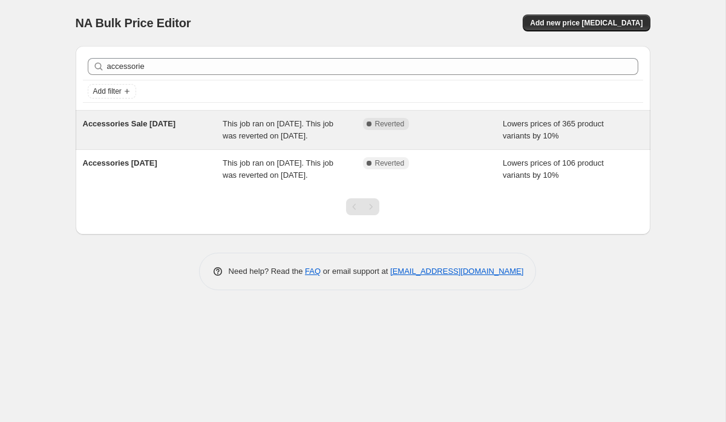
click at [148, 130] on div "Accessories Sale [DATE]" at bounding box center [153, 130] width 140 height 24
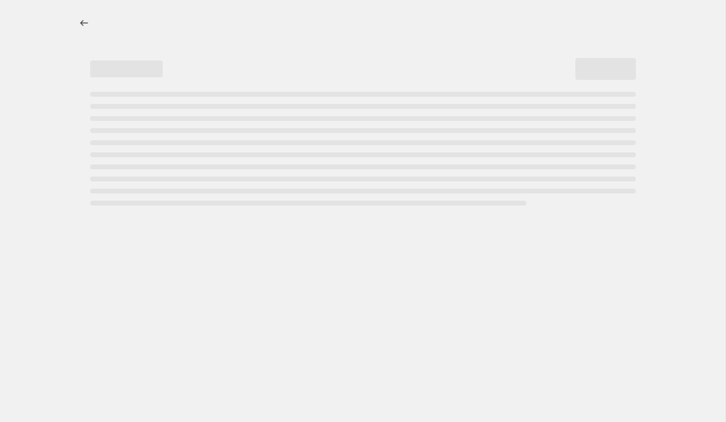
select select "percentage"
select select "collection"
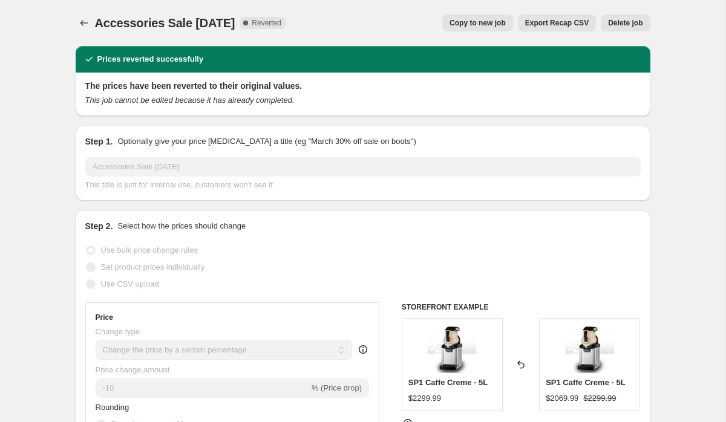
click at [465, 27] on span "Copy to new job" at bounding box center [478, 23] width 56 height 10
select select "percentage"
select select "collection"
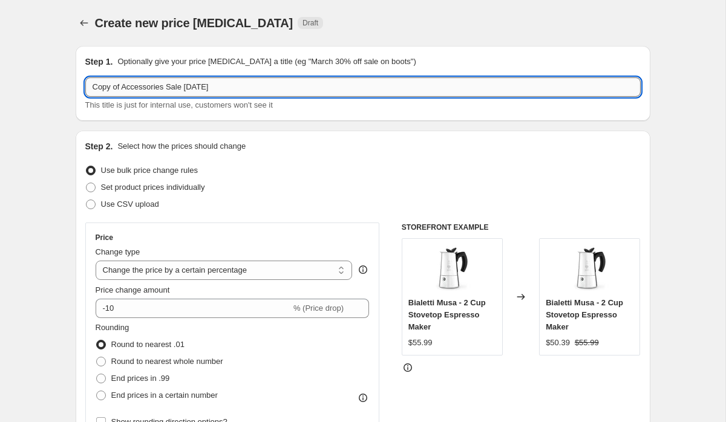
click at [217, 93] on input "Copy of Accessories Sale [DATE]" at bounding box center [362, 86] width 555 height 19
type input "BTS Accessories Sale"
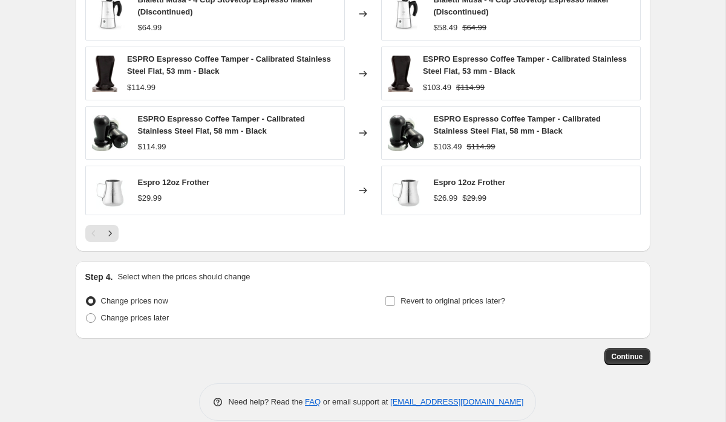
scroll to position [935, 0]
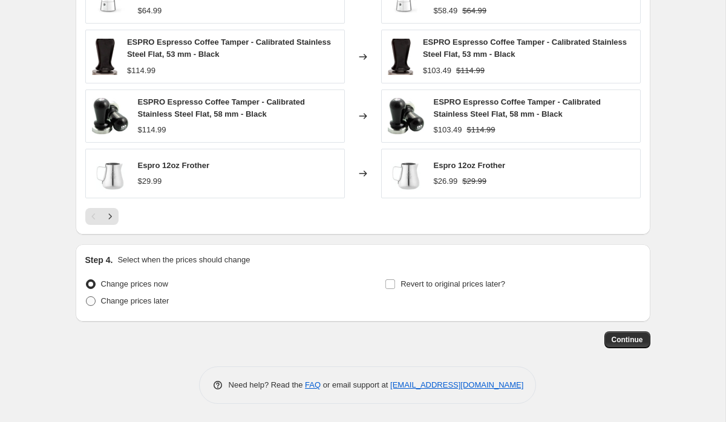
click at [133, 306] on span "Change prices later" at bounding box center [135, 300] width 68 height 9
click at [87, 297] on input "Change prices later" at bounding box center [86, 296] width 1 height 1
radio input "true"
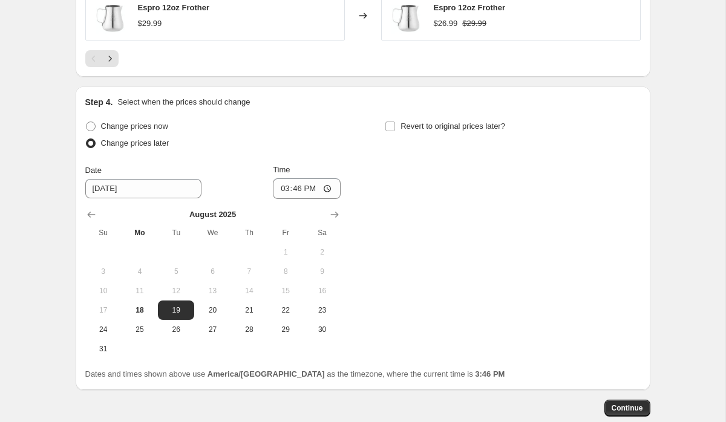
scroll to position [1100, 0]
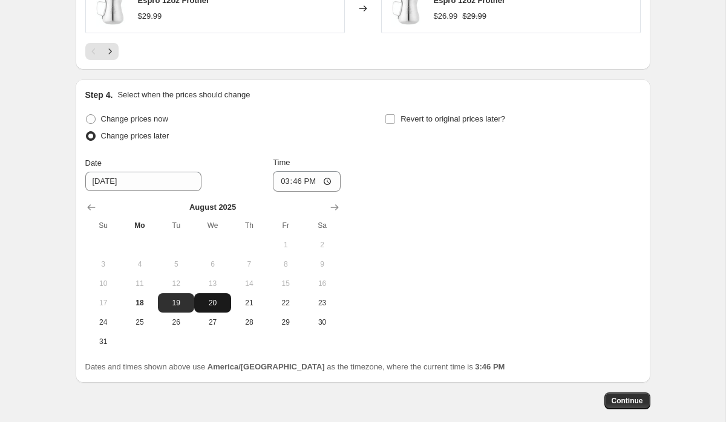
click at [209, 305] on span "20" at bounding box center [212, 303] width 27 height 10
type input "[DATE]"
click at [278, 187] on input "15:46" at bounding box center [307, 181] width 68 height 21
type input "00:01"
click at [503, 154] on div "Change prices now Change prices later Date [DATE] Time 00:[DATE] Mo Tu We Th Fr…" at bounding box center [362, 231] width 555 height 241
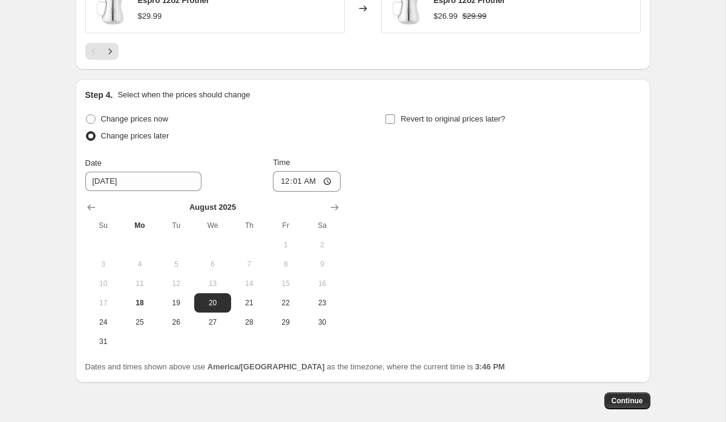
click at [463, 116] on span "Revert to original prices later?" at bounding box center [453, 118] width 105 height 9
click at [395, 116] on input "Revert to original prices later?" at bounding box center [390, 119] width 10 height 10
checkbox input "true"
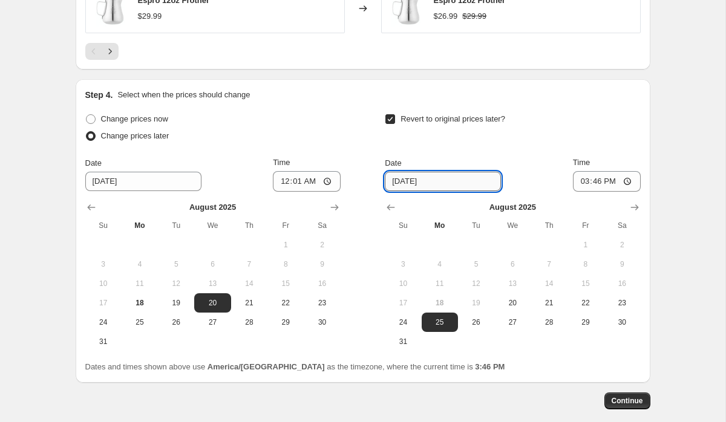
click at [404, 181] on input "[DATE]" at bounding box center [443, 181] width 116 height 19
click at [634, 204] on icon "Show next month, September 2025" at bounding box center [635, 207] width 12 height 12
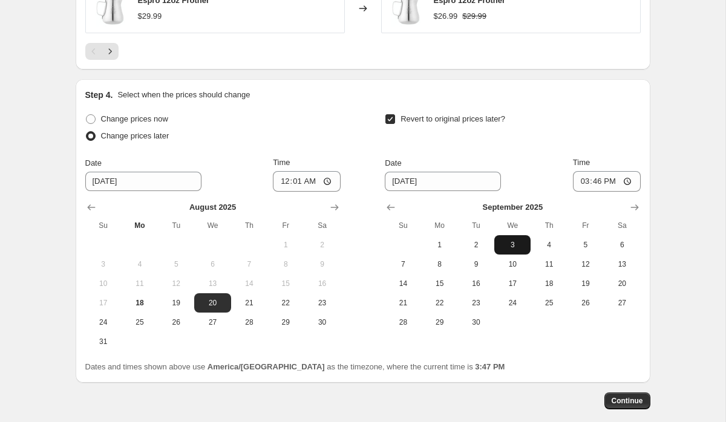
click at [513, 251] on button "3" at bounding box center [512, 244] width 36 height 19
type input "[DATE]"
click at [576, 180] on input "15:46" at bounding box center [607, 181] width 68 height 21
type input "23:59"
click at [647, 109] on div "Step 4. Select when the prices should change Change prices now Change prices la…" at bounding box center [363, 231] width 575 height 304
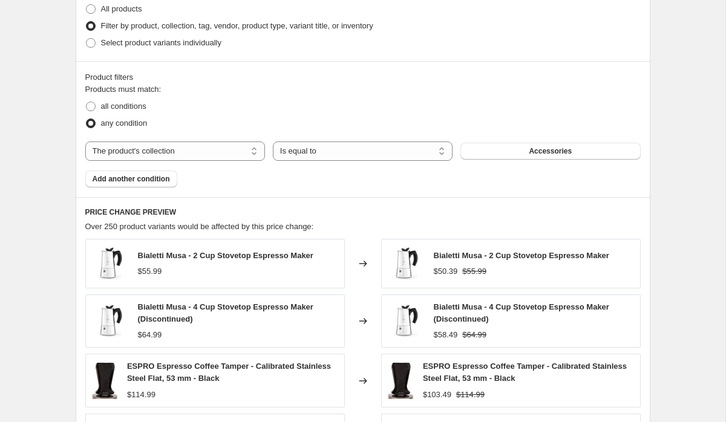
scroll to position [559, 0]
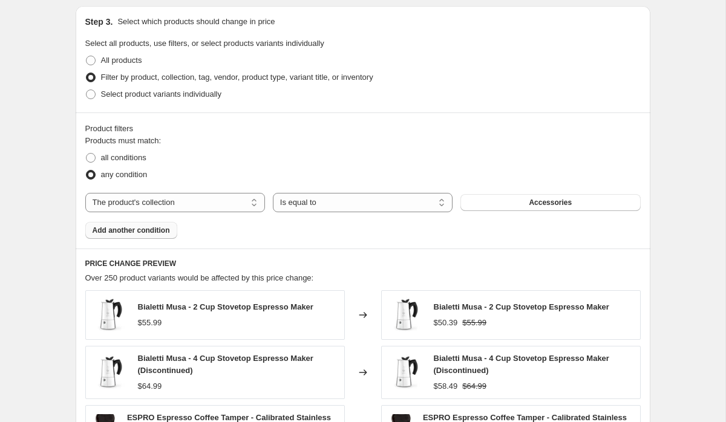
click at [157, 231] on span "Add another condition" at bounding box center [131, 231] width 77 height 10
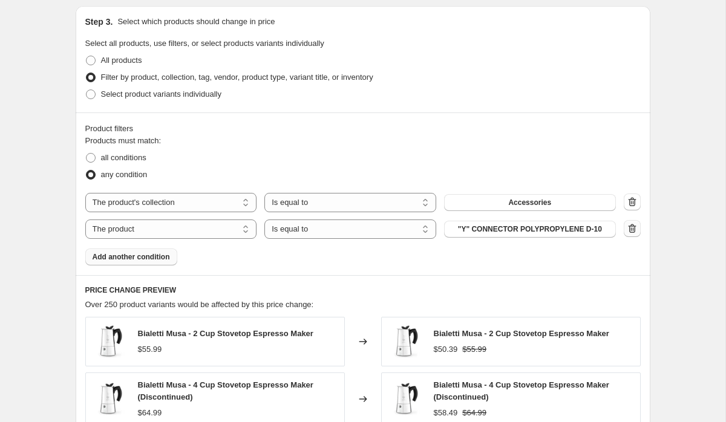
click at [633, 231] on icon "button" at bounding box center [632, 229] width 12 height 12
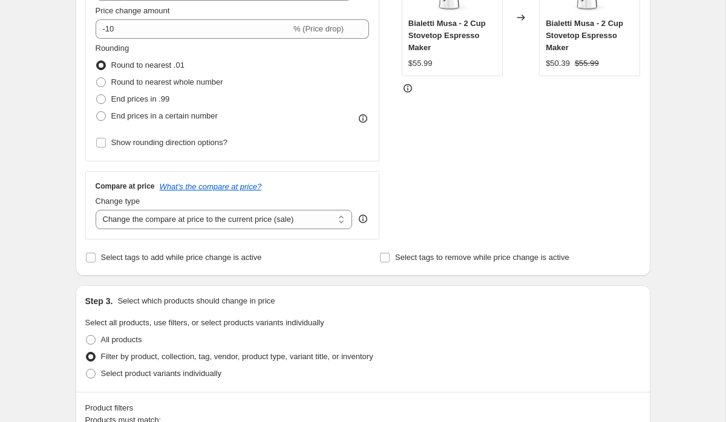
scroll to position [266, 0]
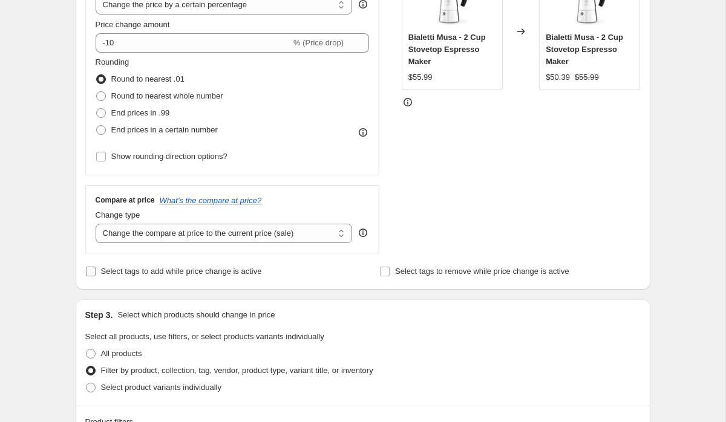
click at [185, 272] on span "Select tags to add while price change is active" at bounding box center [181, 271] width 161 height 9
click at [96, 272] on input "Select tags to add while price change is active" at bounding box center [91, 272] width 10 height 10
checkbox input "true"
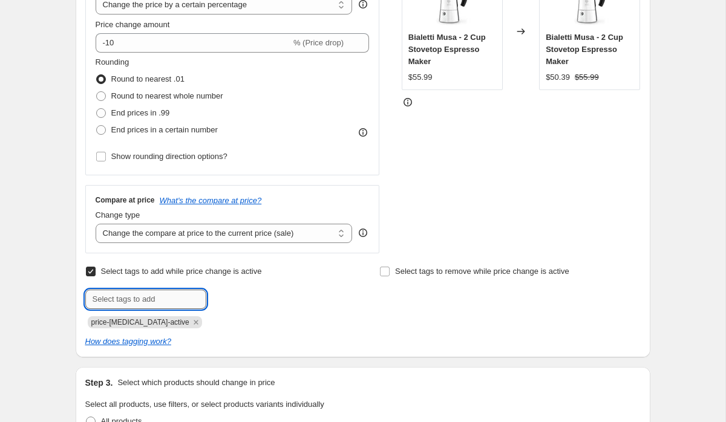
click at [172, 298] on input "text" at bounding box center [145, 299] width 121 height 19
type input "BTS"
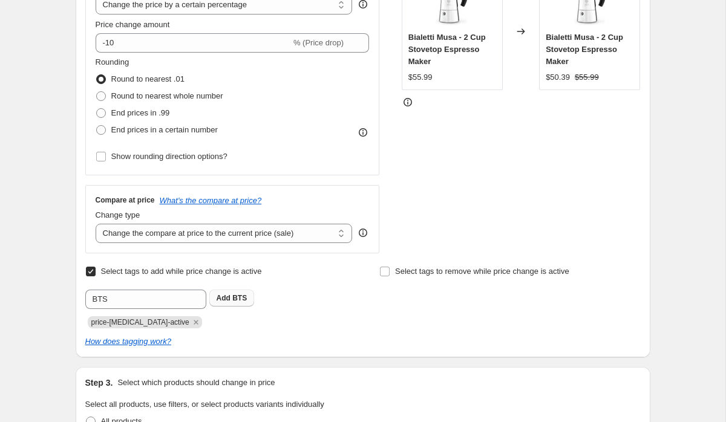
click at [234, 296] on span "BTS" at bounding box center [239, 298] width 15 height 8
click at [417, 270] on span "Select tags to remove while price change is active" at bounding box center [482, 271] width 174 height 9
click at [390, 270] on input "Select tags to remove while price change is active" at bounding box center [385, 272] width 10 height 10
checkbox input "true"
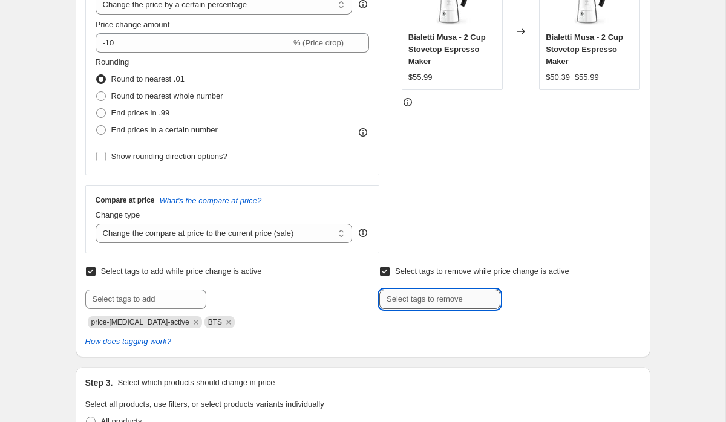
click at [411, 307] on input "text" at bounding box center [439, 299] width 121 height 19
type input "BTS"
click at [537, 296] on span "BTS" at bounding box center [534, 298] width 15 height 8
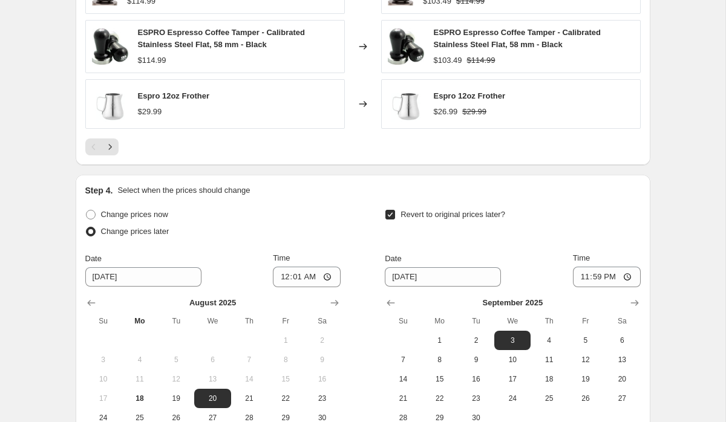
scroll to position [1229, 0]
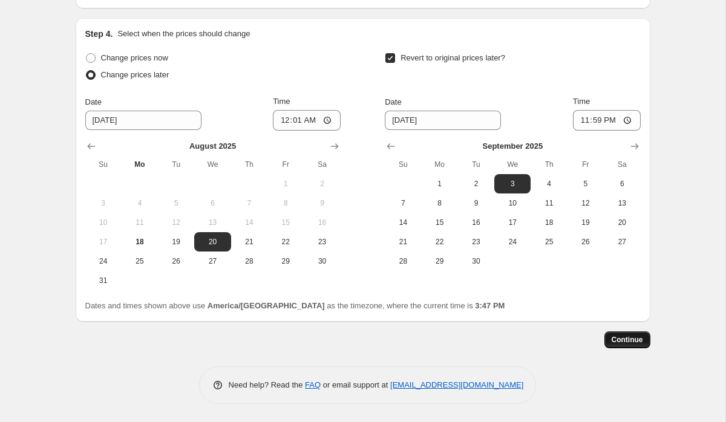
click at [623, 341] on span "Continue" at bounding box center [627, 340] width 31 height 10
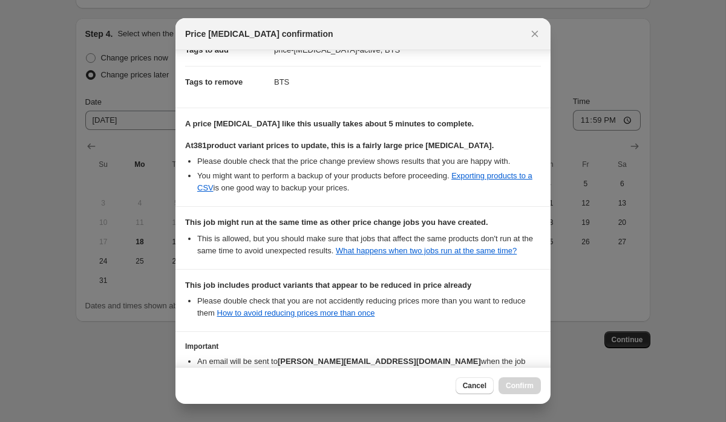
scroll to position [302, 0]
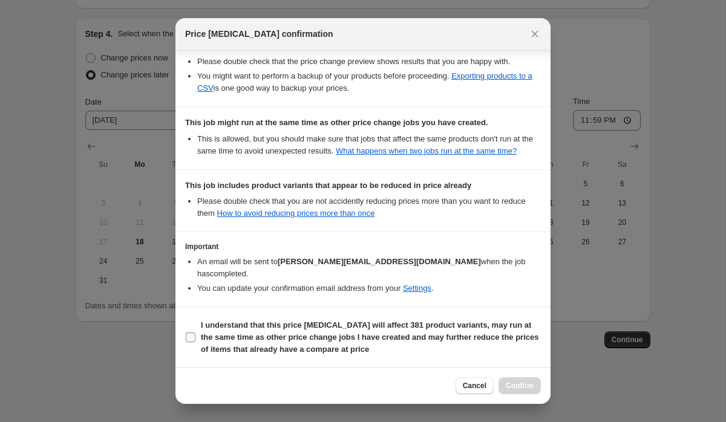
click at [192, 336] on input "I understand that this price [MEDICAL_DATA] will affect 381 product variants, m…" at bounding box center [191, 338] width 10 height 10
checkbox input "true"
click at [510, 381] on span "Confirm" at bounding box center [520, 386] width 28 height 10
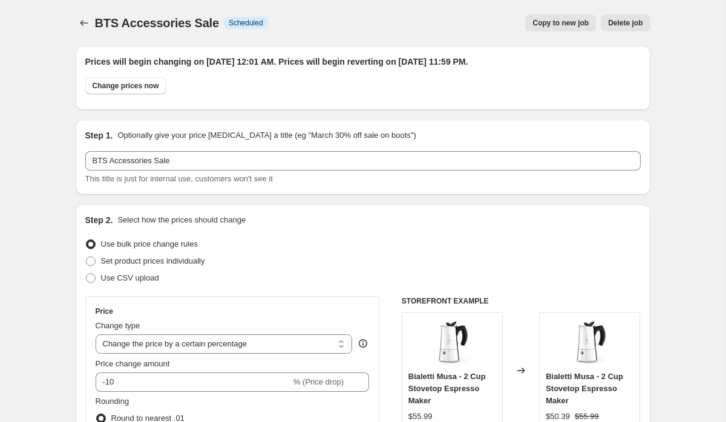
scroll to position [1229, 0]
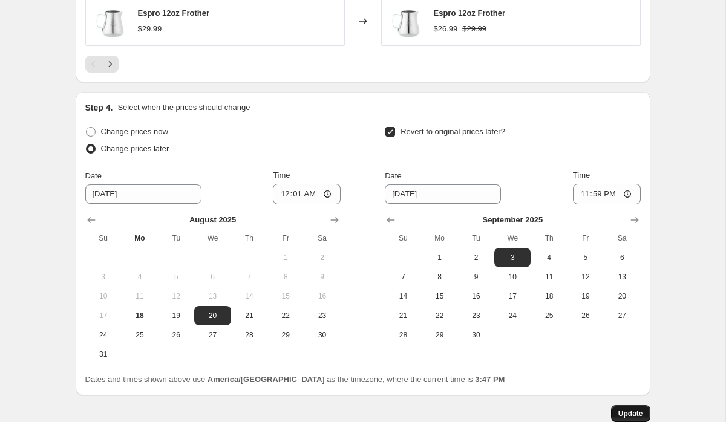
click at [630, 416] on span "Update" at bounding box center [630, 414] width 25 height 10
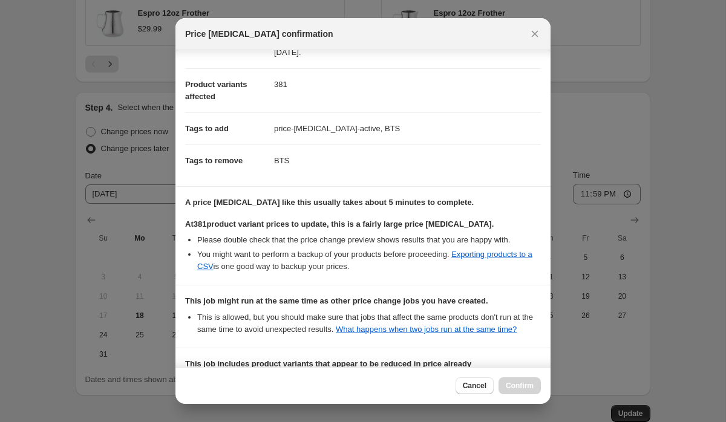
scroll to position [302, 0]
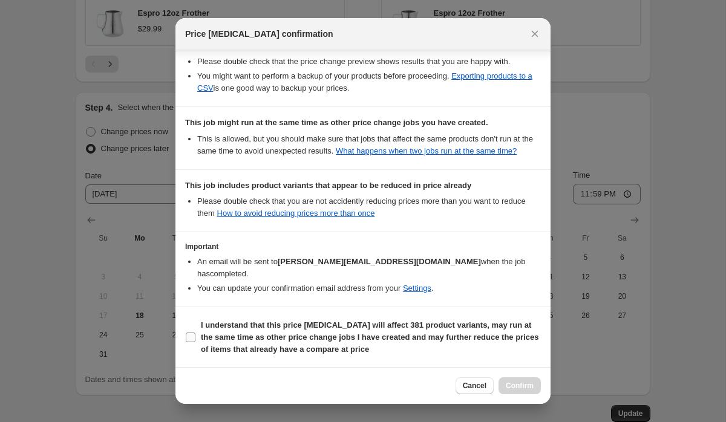
click at [281, 344] on span "I understand that this price [MEDICAL_DATA] will affect 381 product variants, m…" at bounding box center [371, 337] width 340 height 36
click at [195, 342] on input "I understand that this price [MEDICAL_DATA] will affect 381 product variants, m…" at bounding box center [191, 338] width 10 height 10
checkbox input "true"
click at [508, 384] on span "Confirm" at bounding box center [520, 386] width 28 height 10
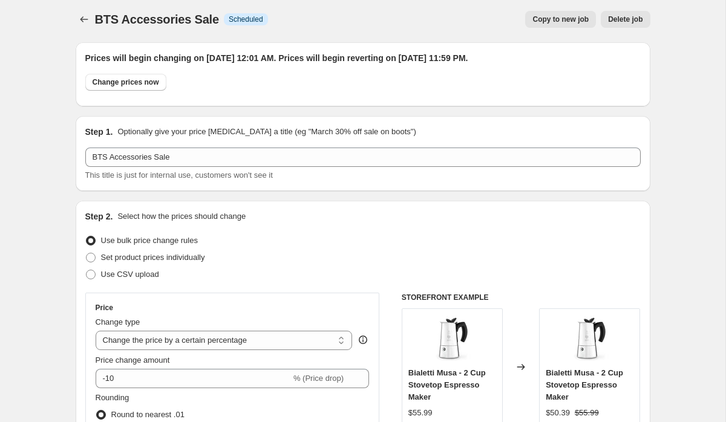
scroll to position [0, 0]
